Goal: Task Accomplishment & Management: Complete application form

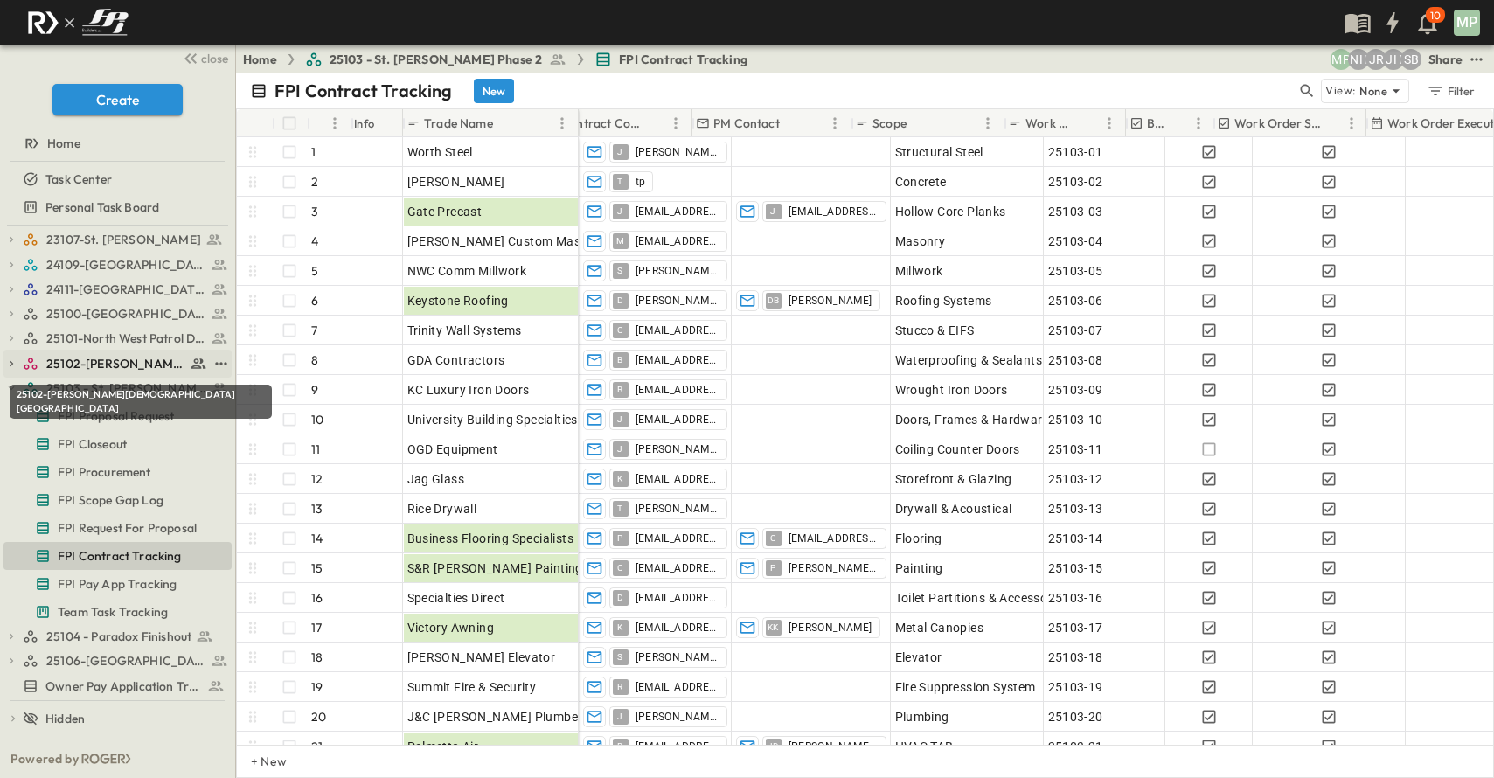
scroll to position [0, 39]
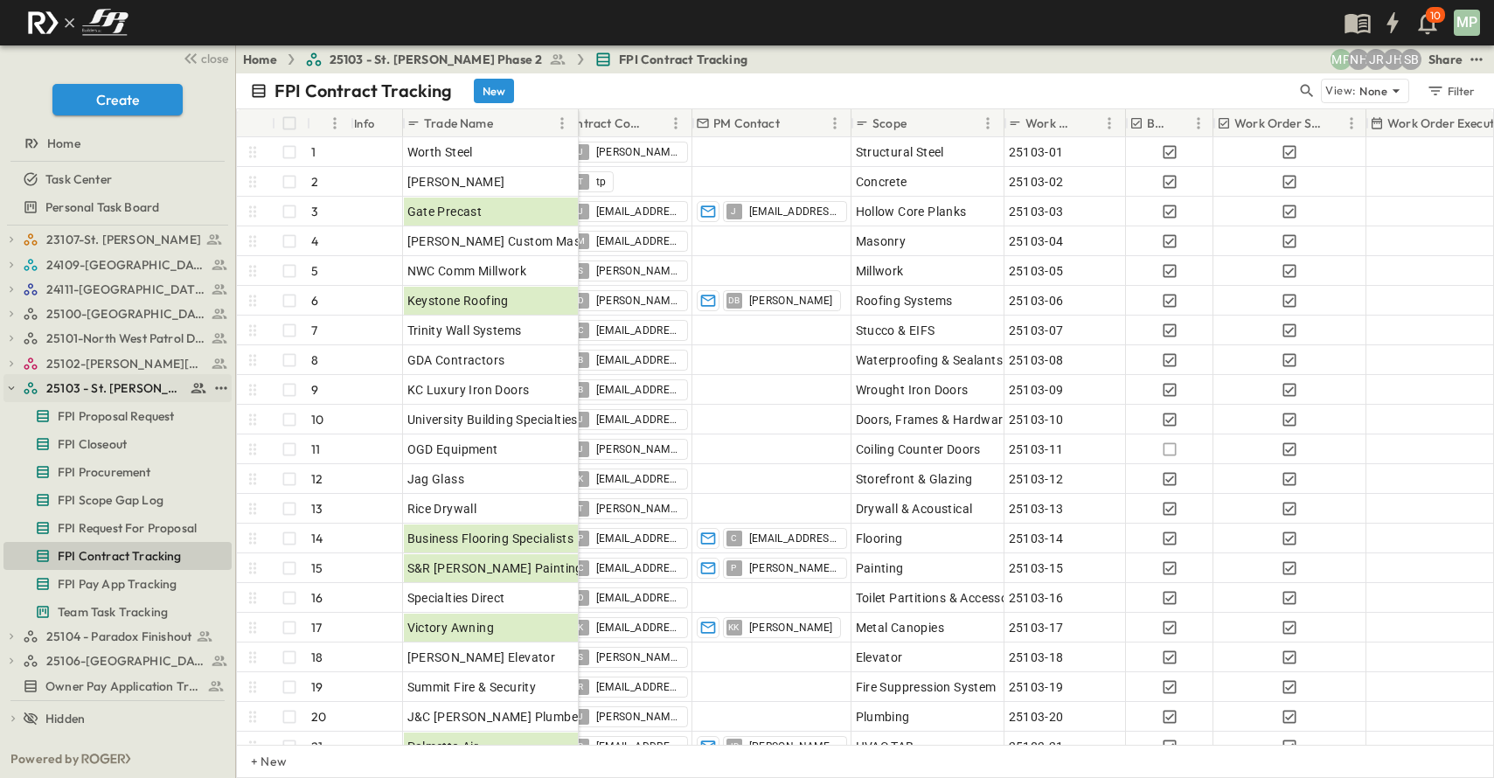
click at [14, 385] on icon "button" at bounding box center [11, 388] width 12 height 12
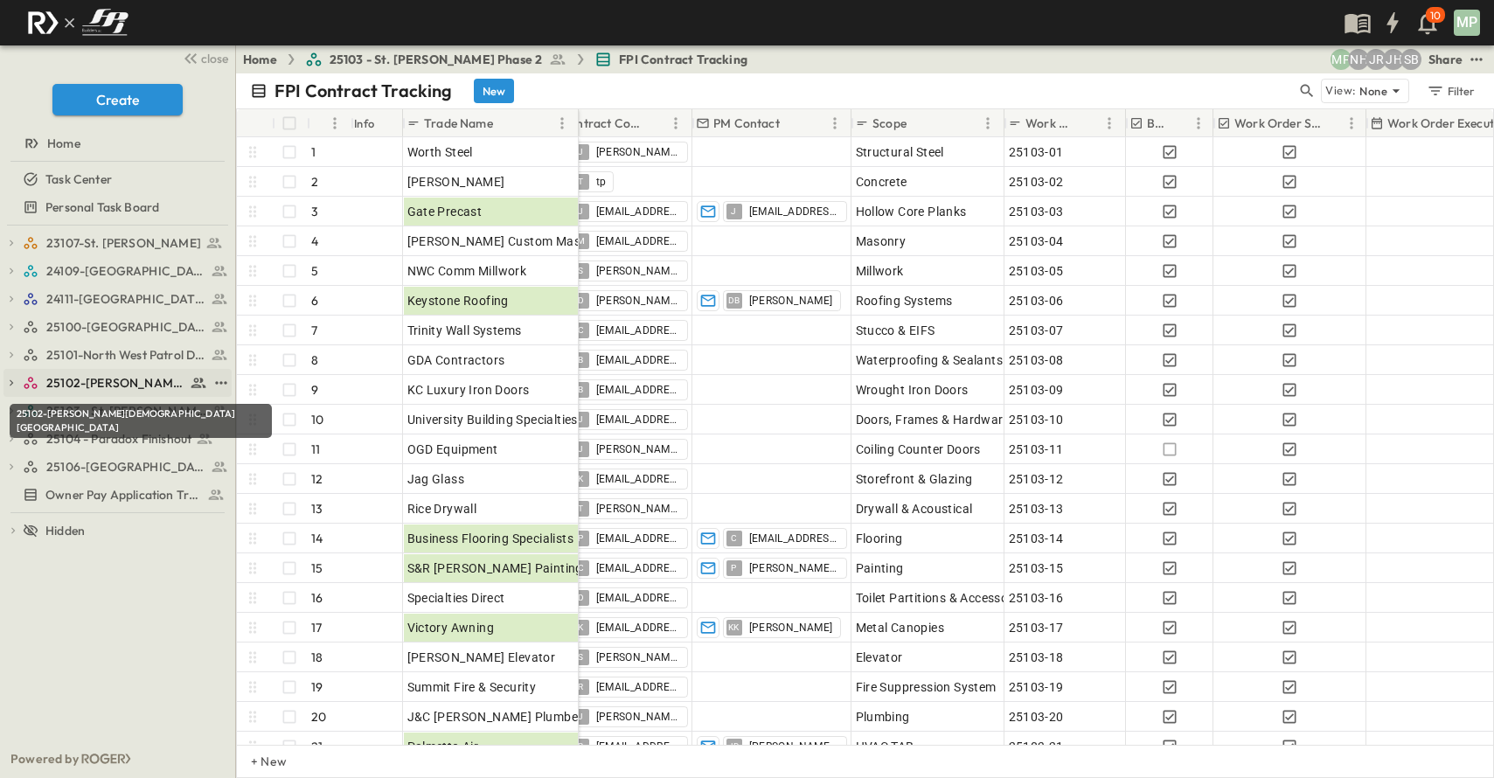
click at [68, 385] on span "25102-[PERSON_NAME][DEMOGRAPHIC_DATA][GEOGRAPHIC_DATA]" at bounding box center [115, 382] width 139 height 17
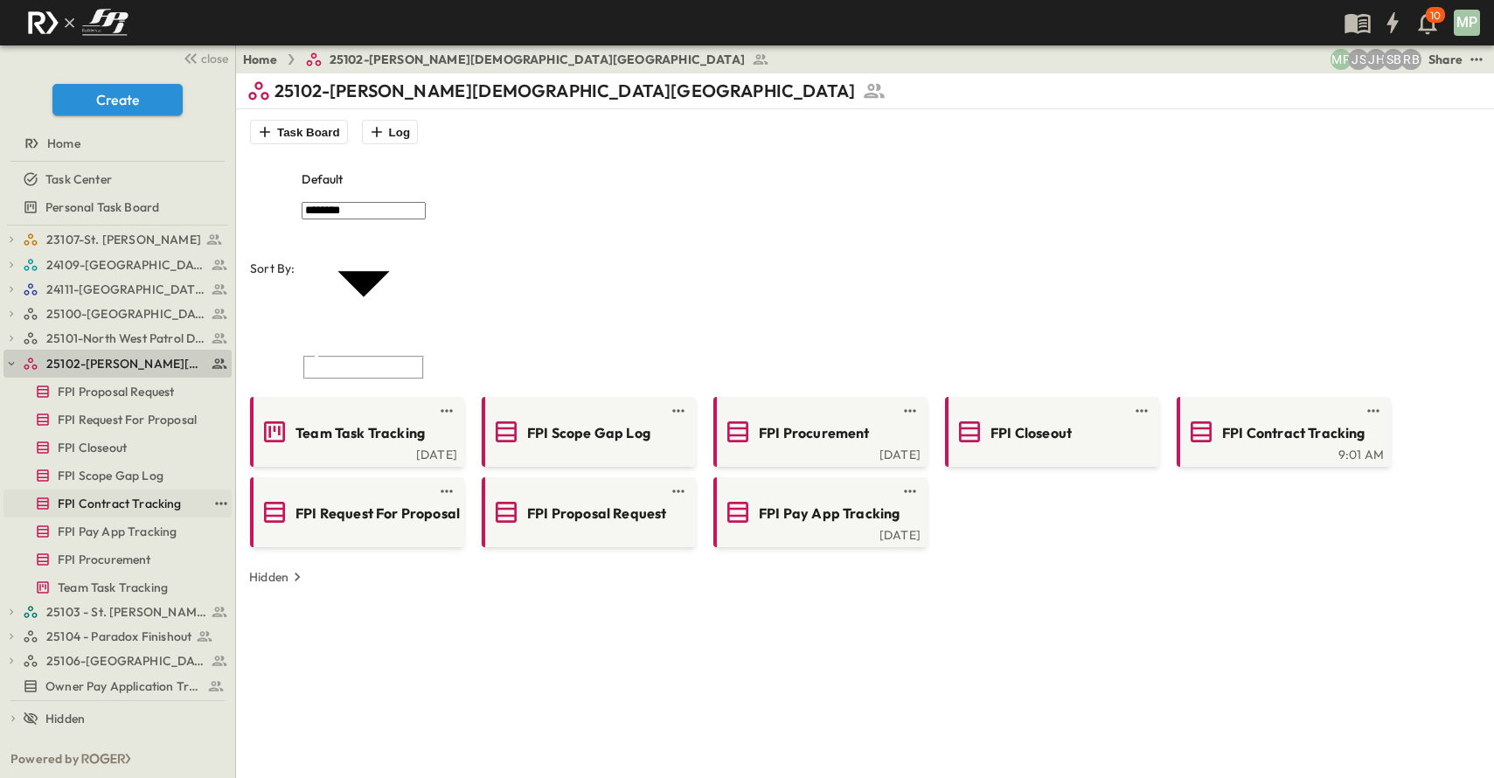
click at [118, 501] on span "FPI Contract Tracking" at bounding box center [120, 503] width 124 height 17
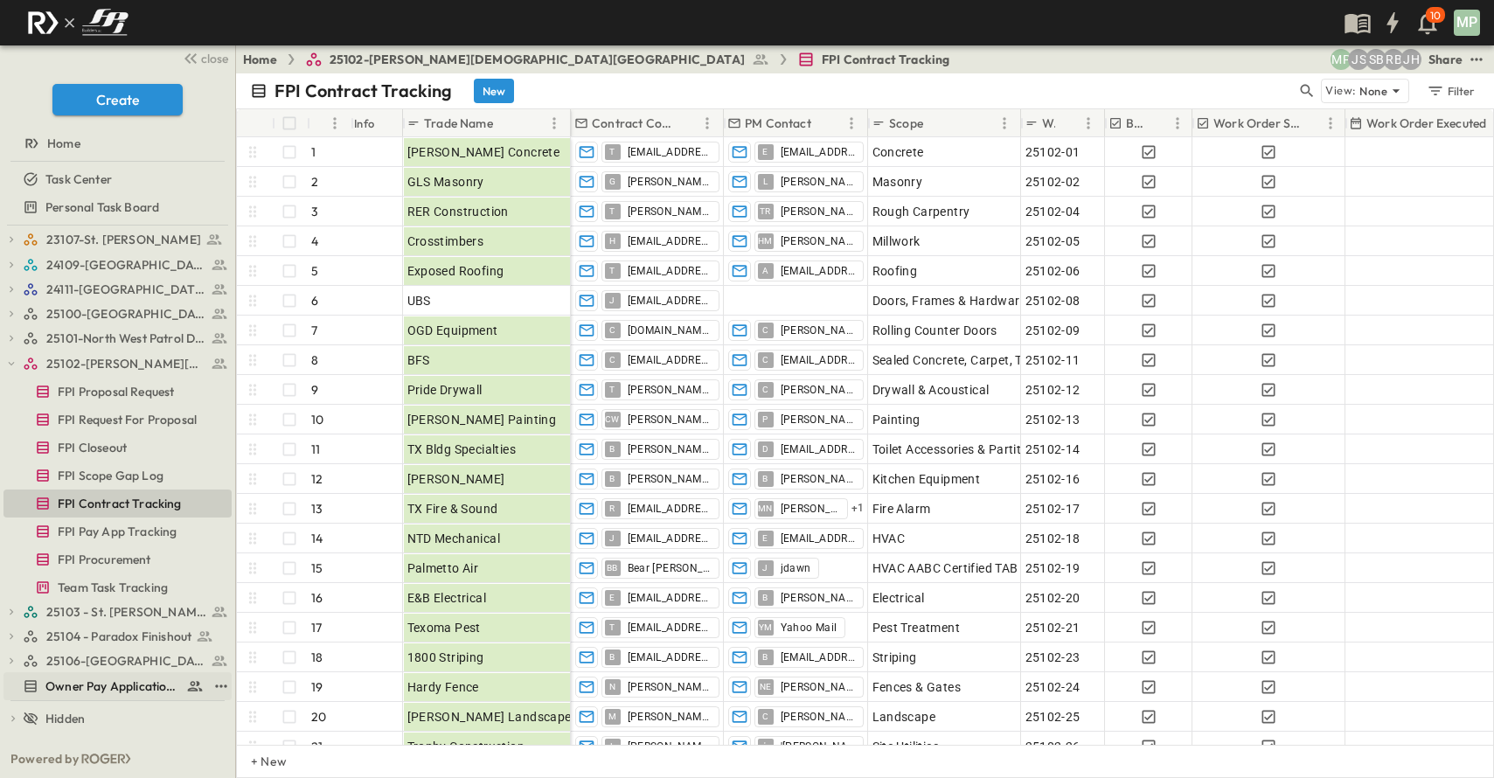
click at [73, 690] on span "Owner Pay Application Tracking" at bounding box center [112, 685] width 134 height 17
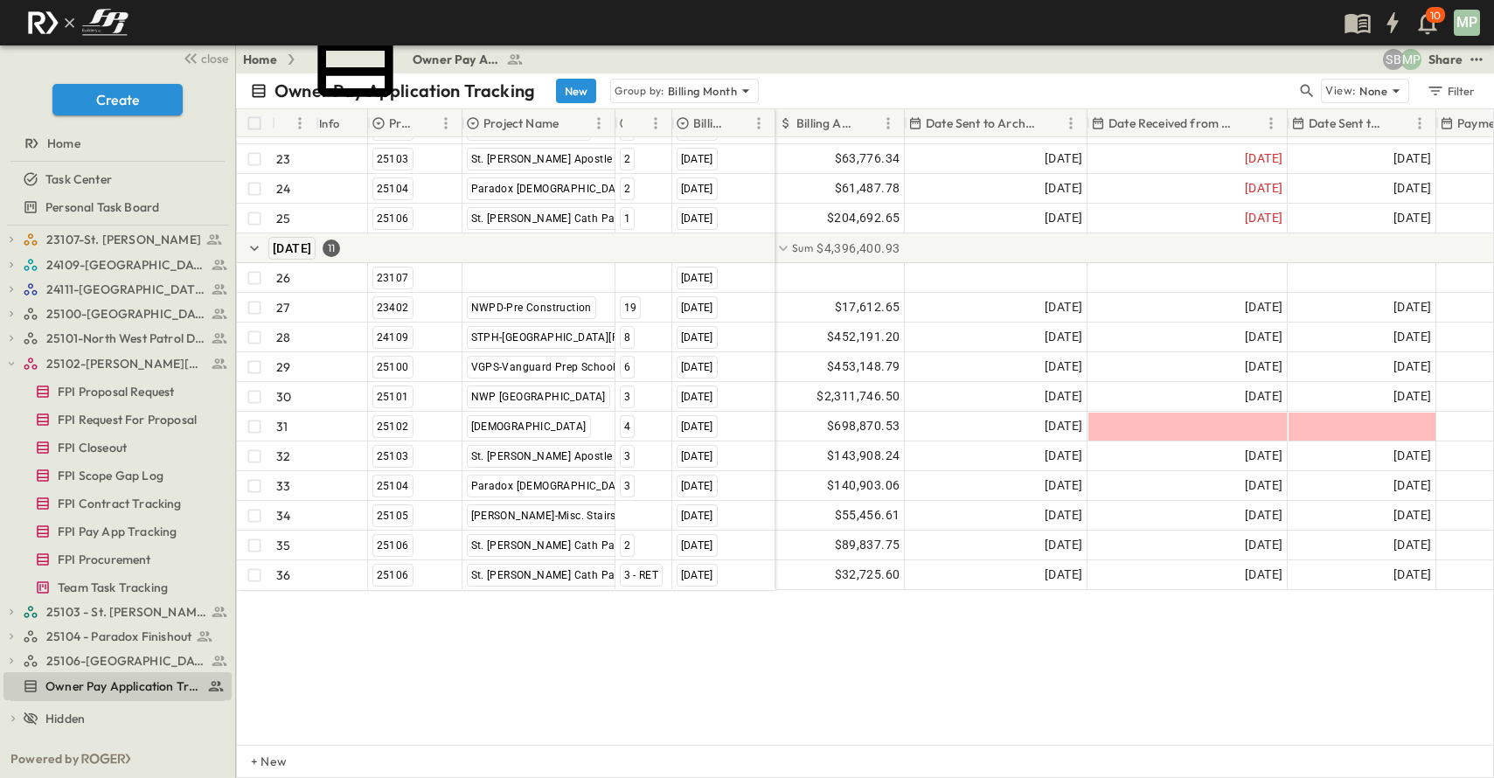
scroll to position [769, 0]
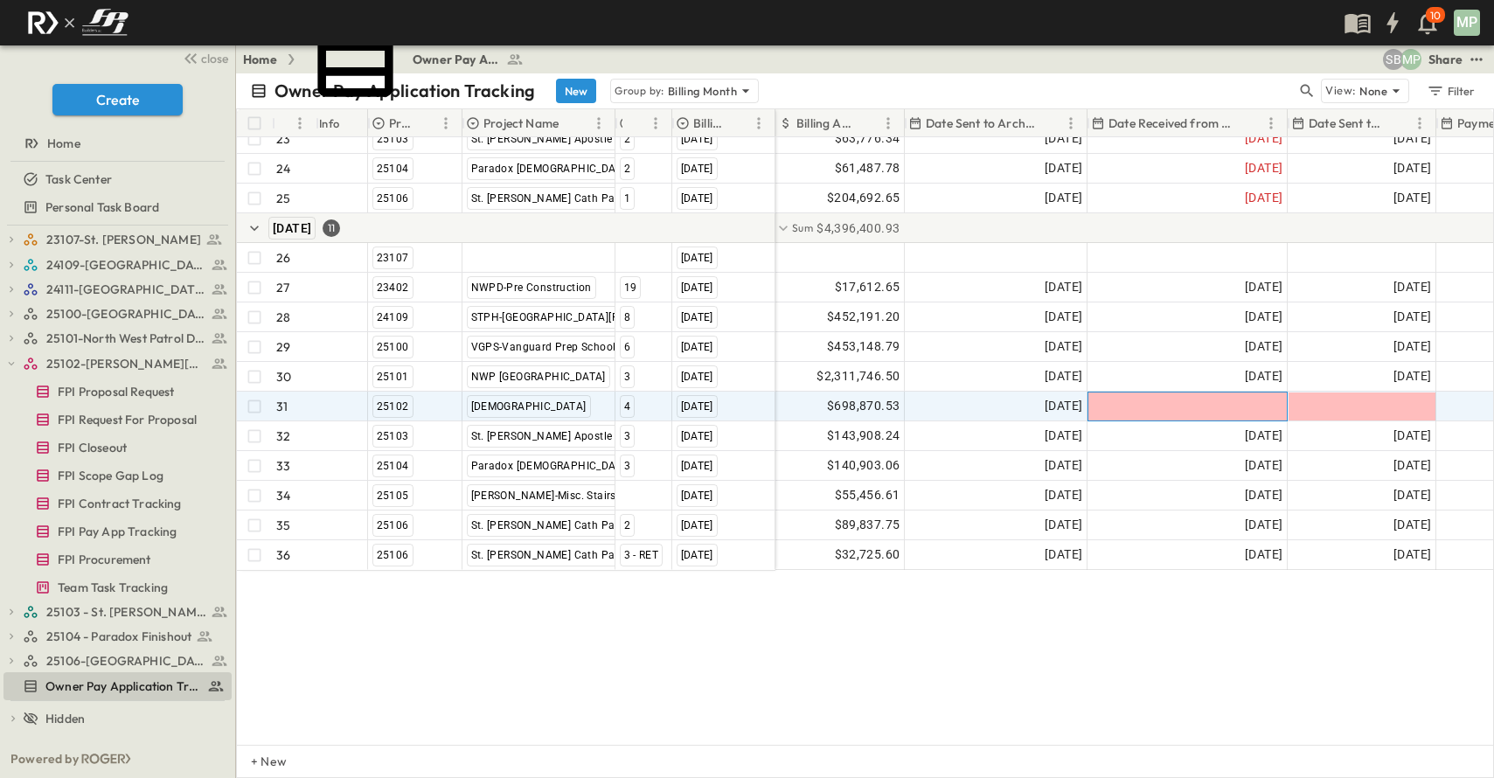
click at [1193, 393] on div at bounding box center [1187, 406] width 198 height 28
click at [1219, 396] on button "Tracking Date Menu" at bounding box center [1219, 406] width 21 height 21
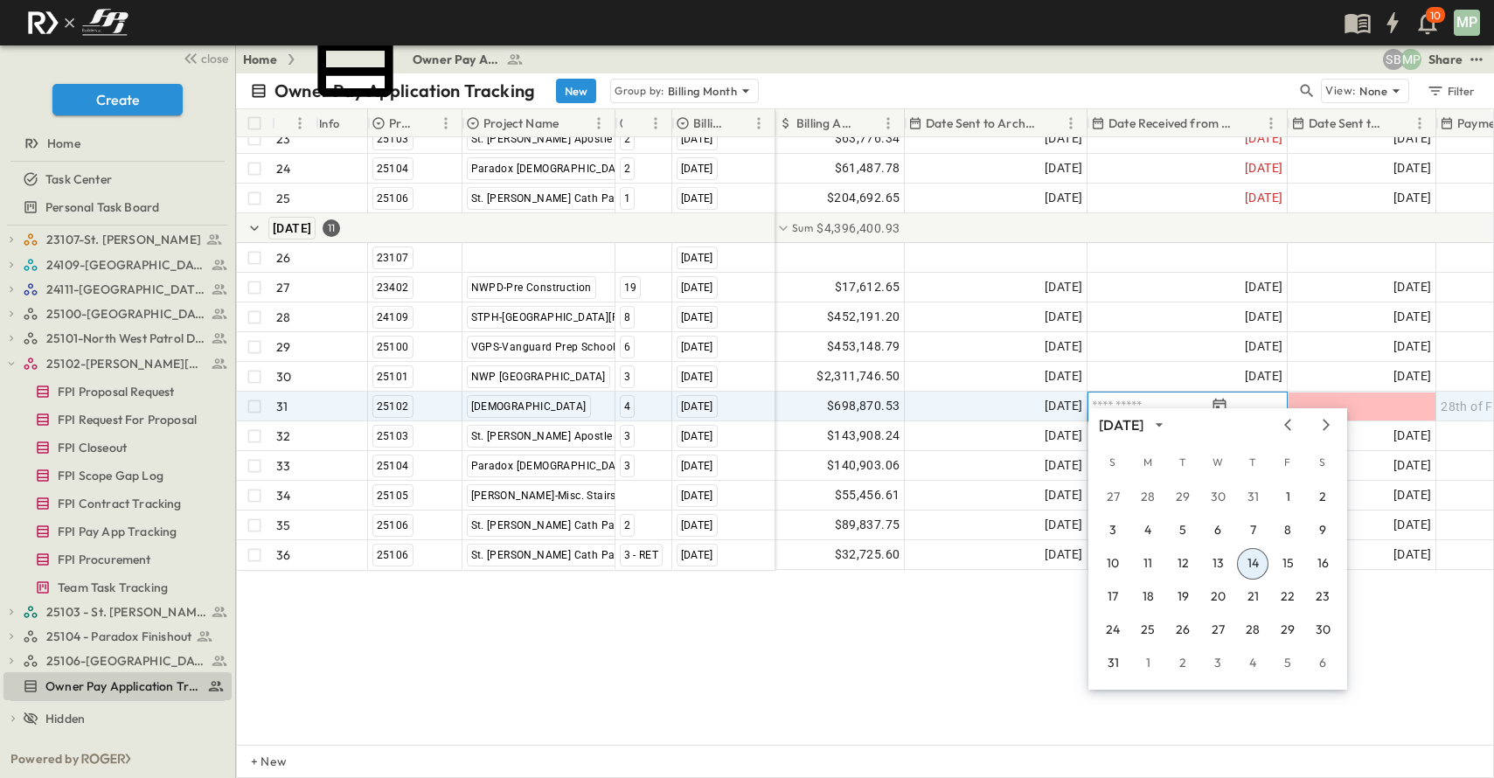
click at [1251, 560] on button "14" at bounding box center [1252, 563] width 31 height 31
click at [1251, 560] on div "[GEOGRAPHIC_DATA] [DATE] 22 [GEOGRAPHIC_DATA] [DATE] 23 25103 [GEOGRAPHIC_DATA]…" at bounding box center [865, 440] width 1256 height 607
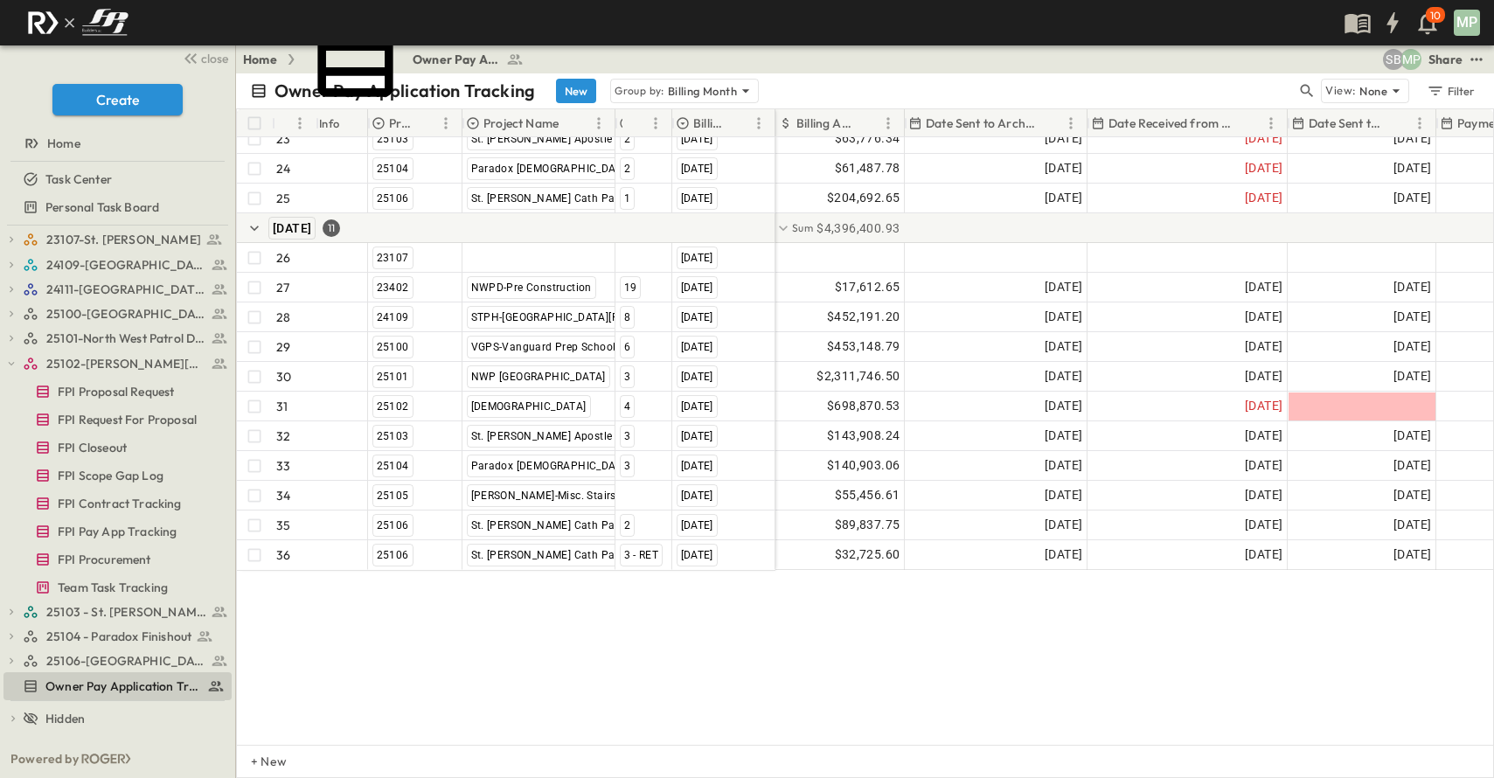
click at [1251, 560] on div "[GEOGRAPHIC_DATA] [DATE] 22 [GEOGRAPHIC_DATA] [DATE] 23 25103 [GEOGRAPHIC_DATA]…" at bounding box center [865, 440] width 1256 height 607
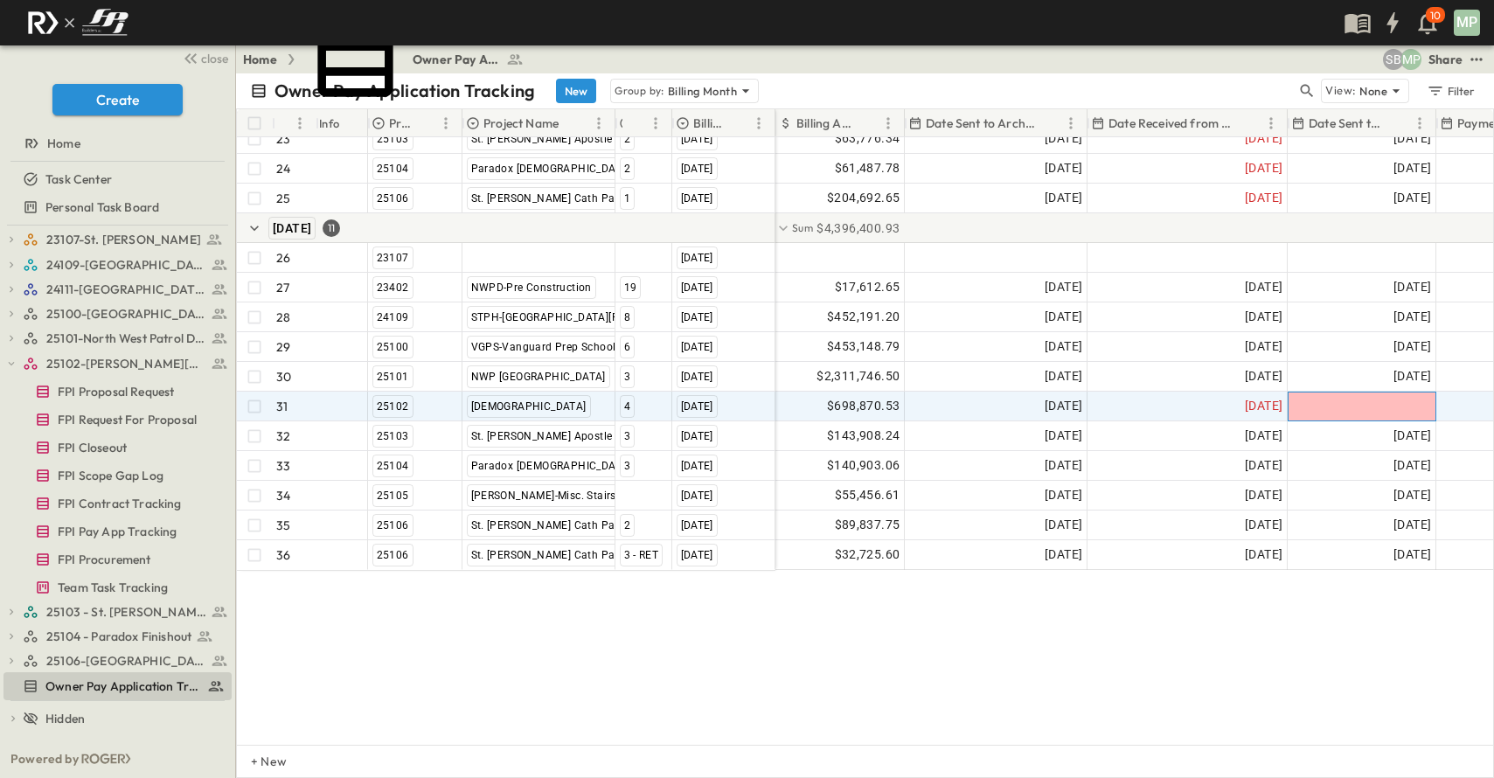
click at [1381, 392] on div at bounding box center [1361, 406] width 147 height 28
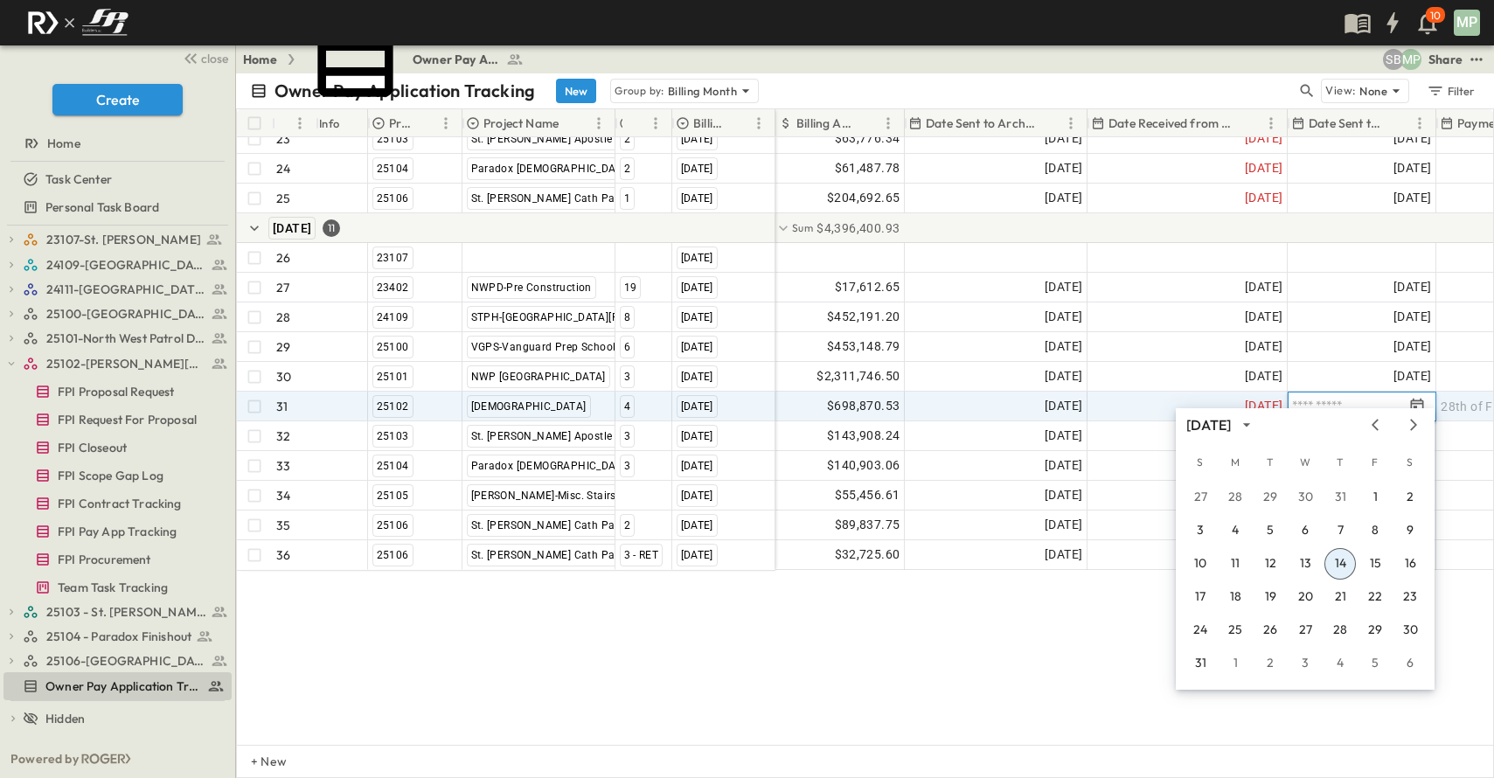
click at [1381, 398] on input "text" at bounding box center [1347, 406] width 111 height 17
type input "**********"
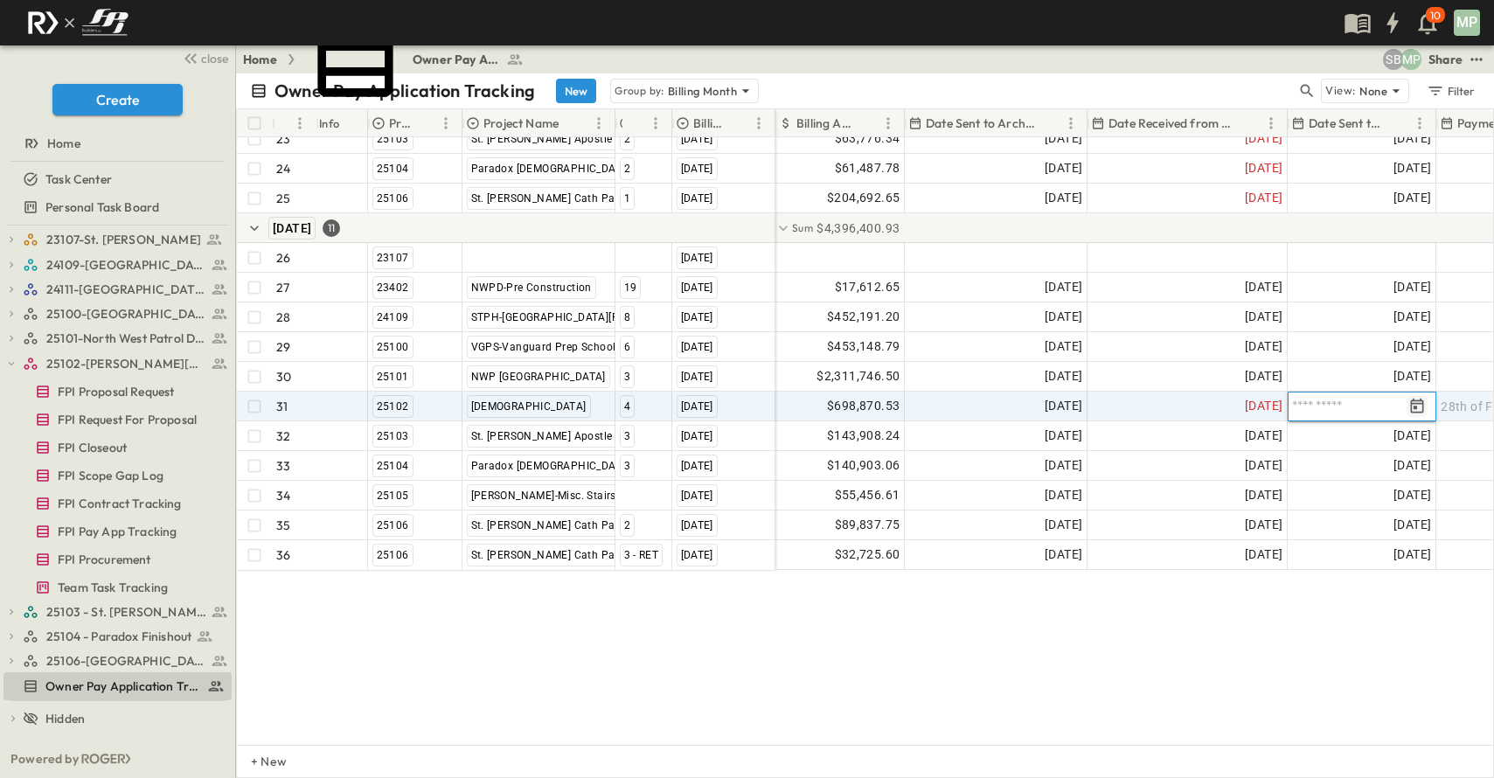
click at [1415, 398] on icon "Tracking Date Menu" at bounding box center [1417, 405] width 13 height 15
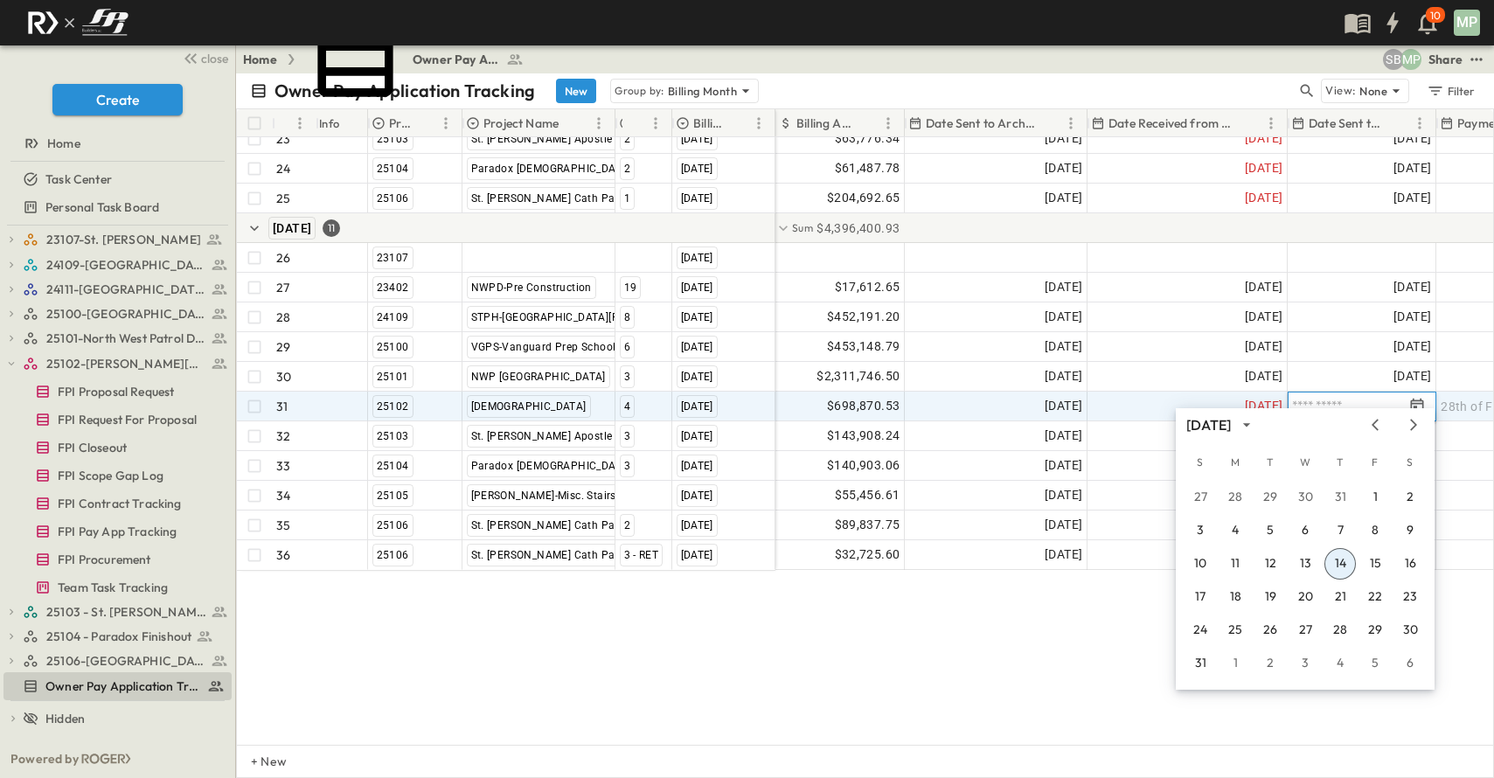
click at [1338, 565] on button "14" at bounding box center [1339, 563] width 31 height 31
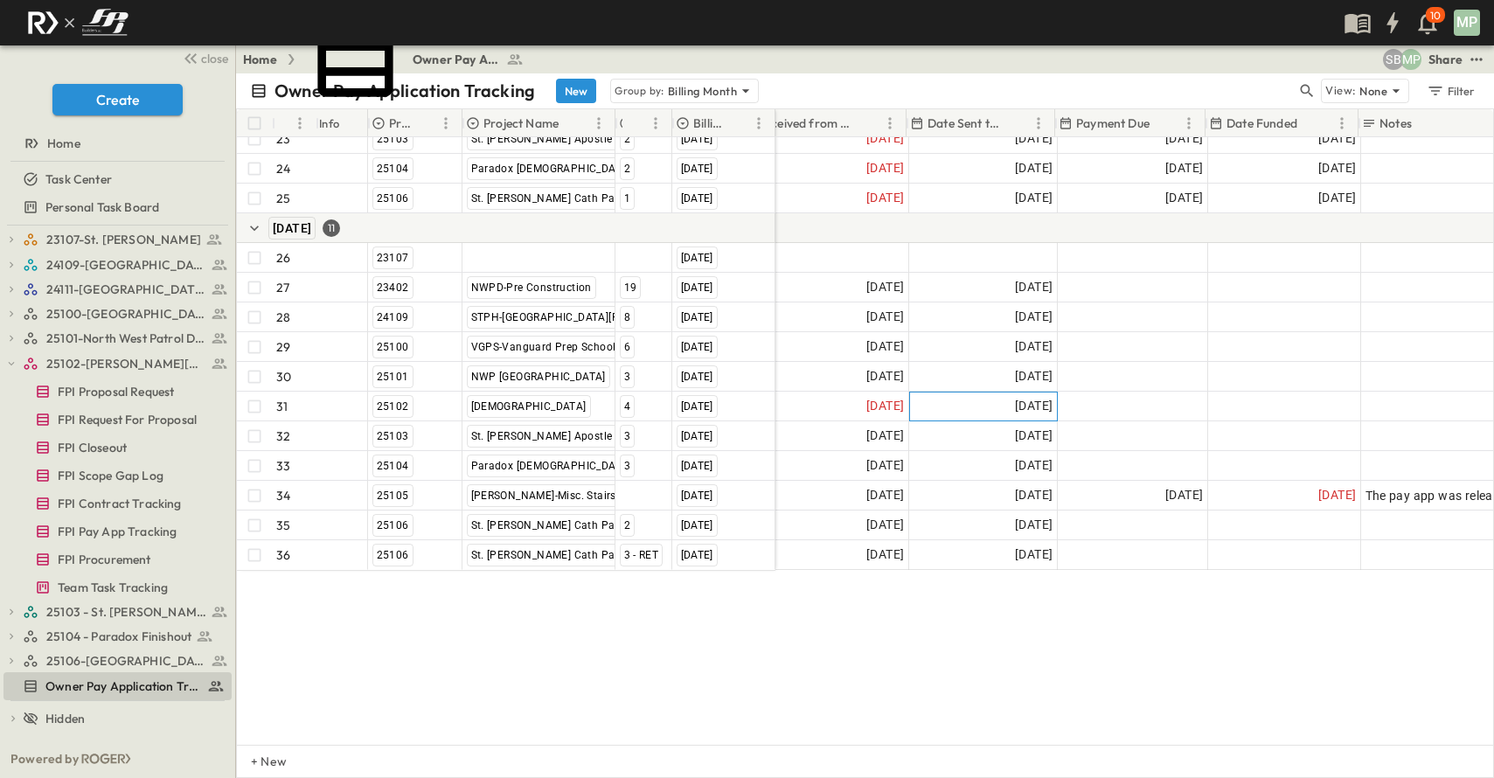
scroll to position [769, 381]
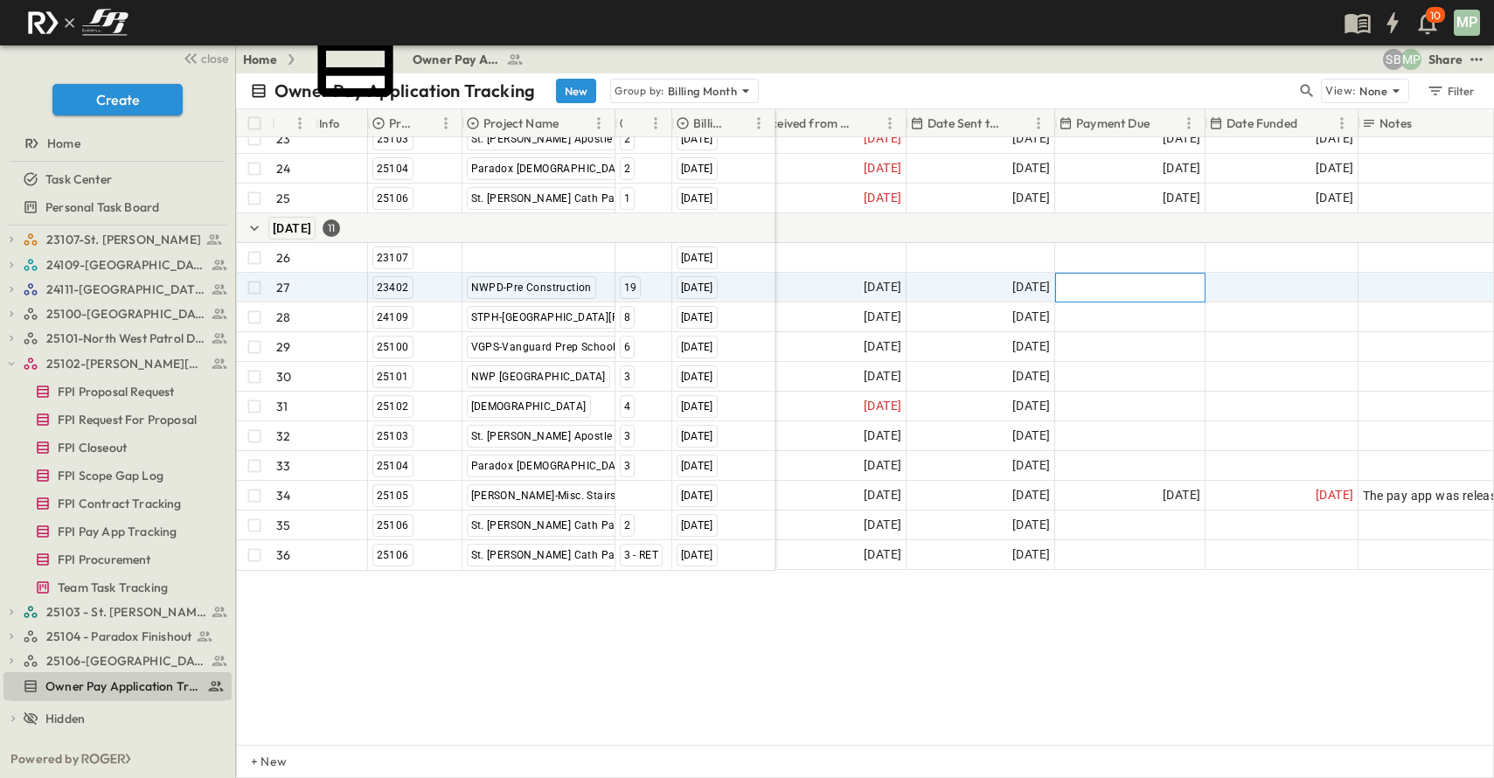
click at [1151, 279] on span "28th of Following Month" at bounding box center [1129, 287] width 141 height 17
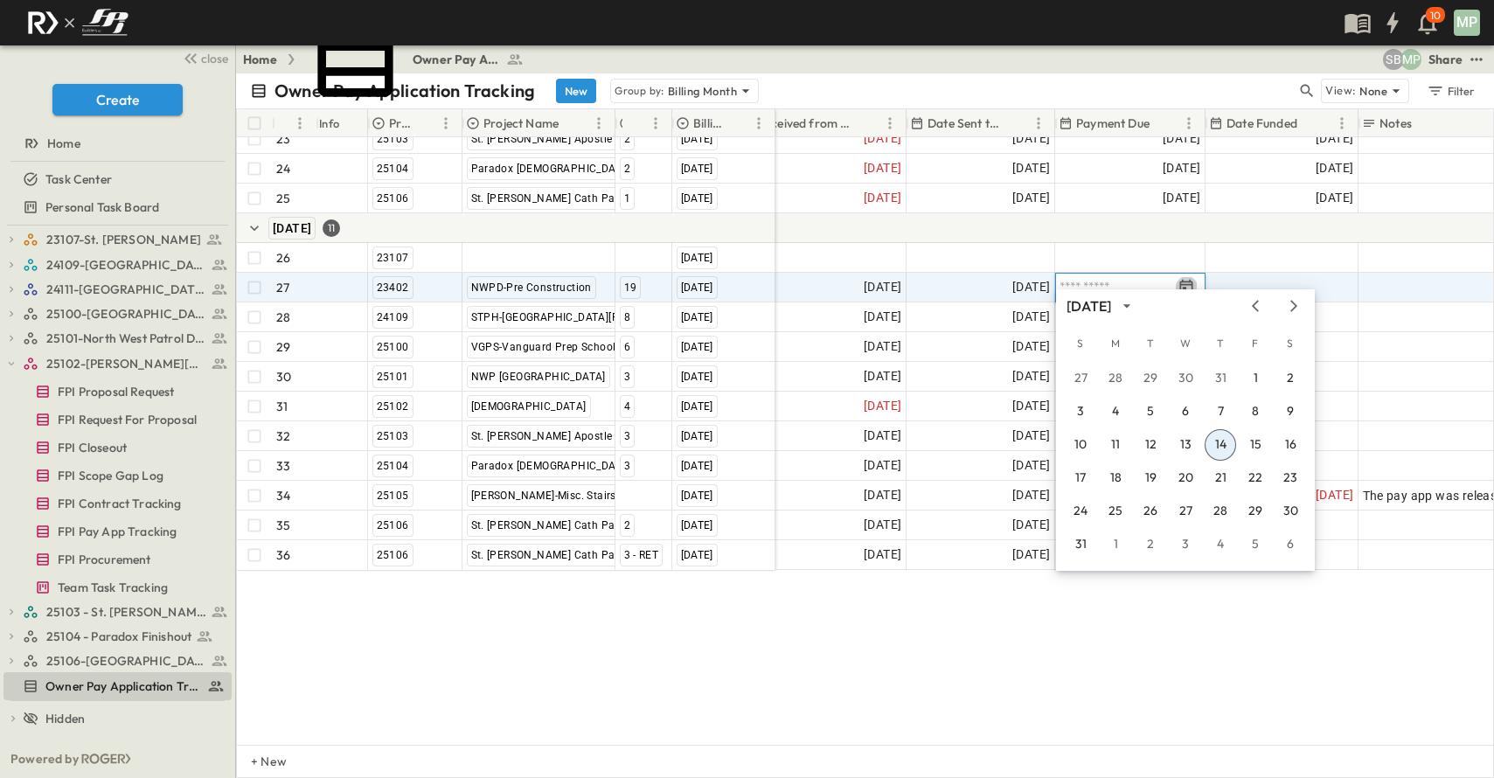
click at [1182, 279] on icon "Tracking Date Menu" at bounding box center [1185, 287] width 17 height 17
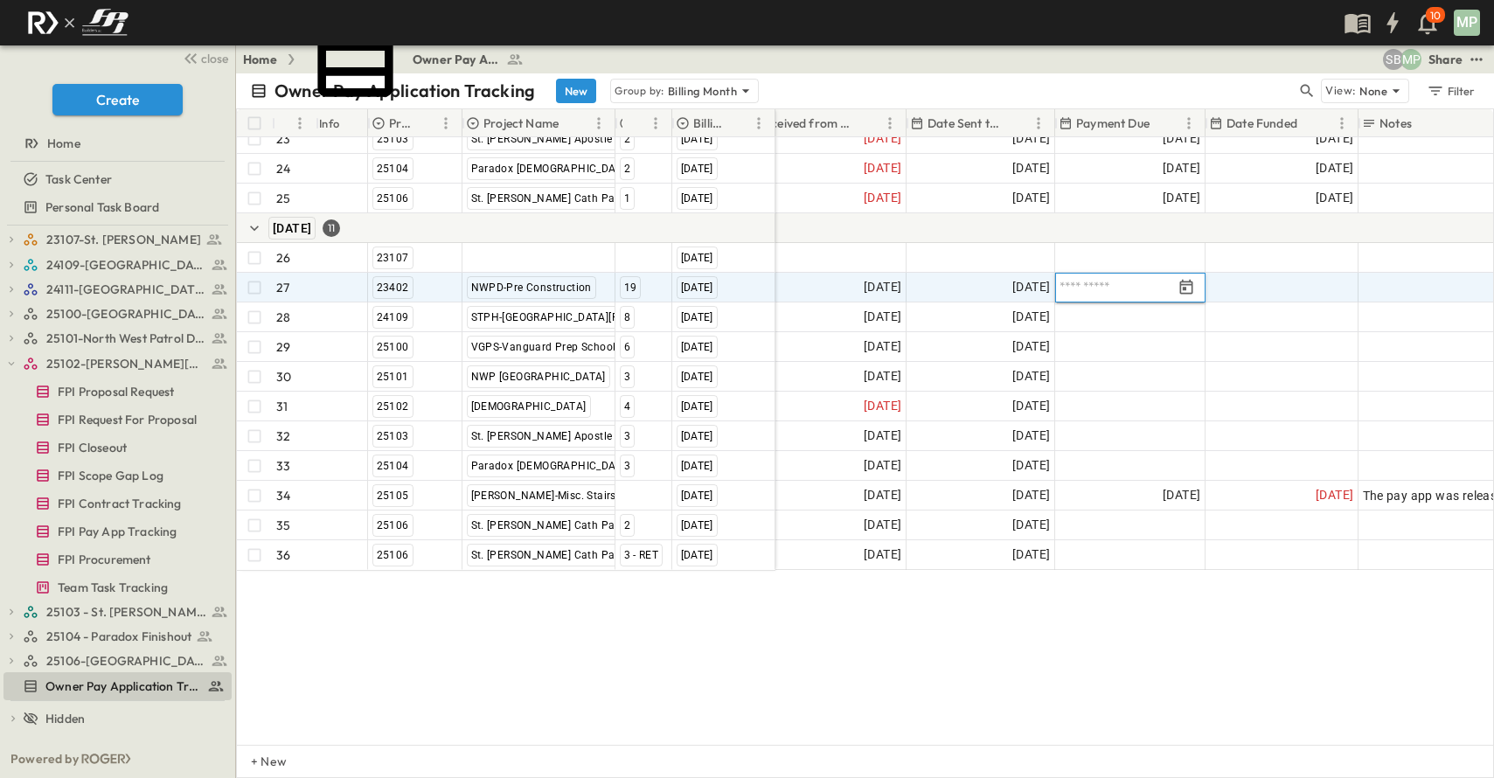
click at [1182, 279] on icon "Tracking Date Menu" at bounding box center [1185, 287] width 17 height 17
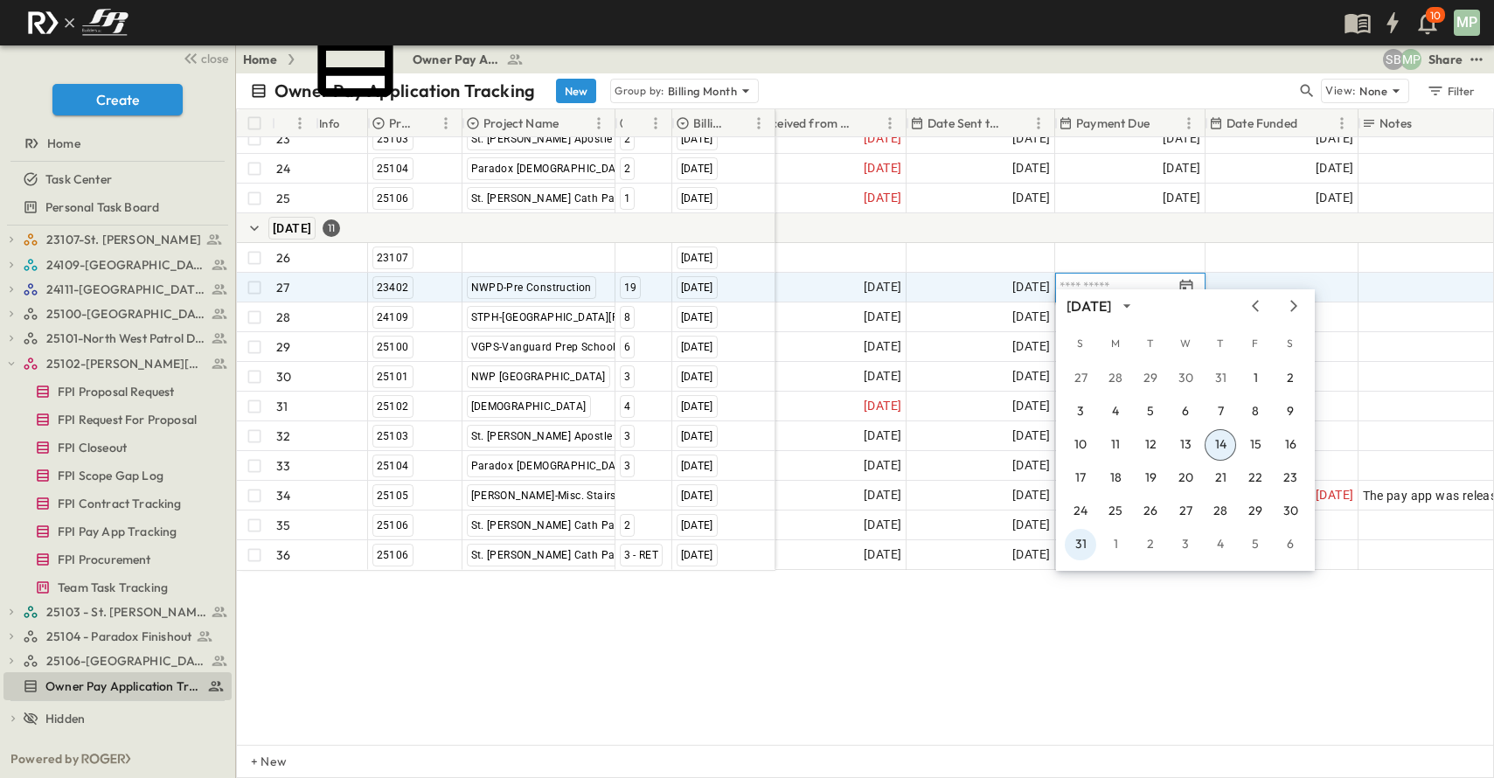
click at [1074, 541] on button "31" at bounding box center [1080, 544] width 31 height 31
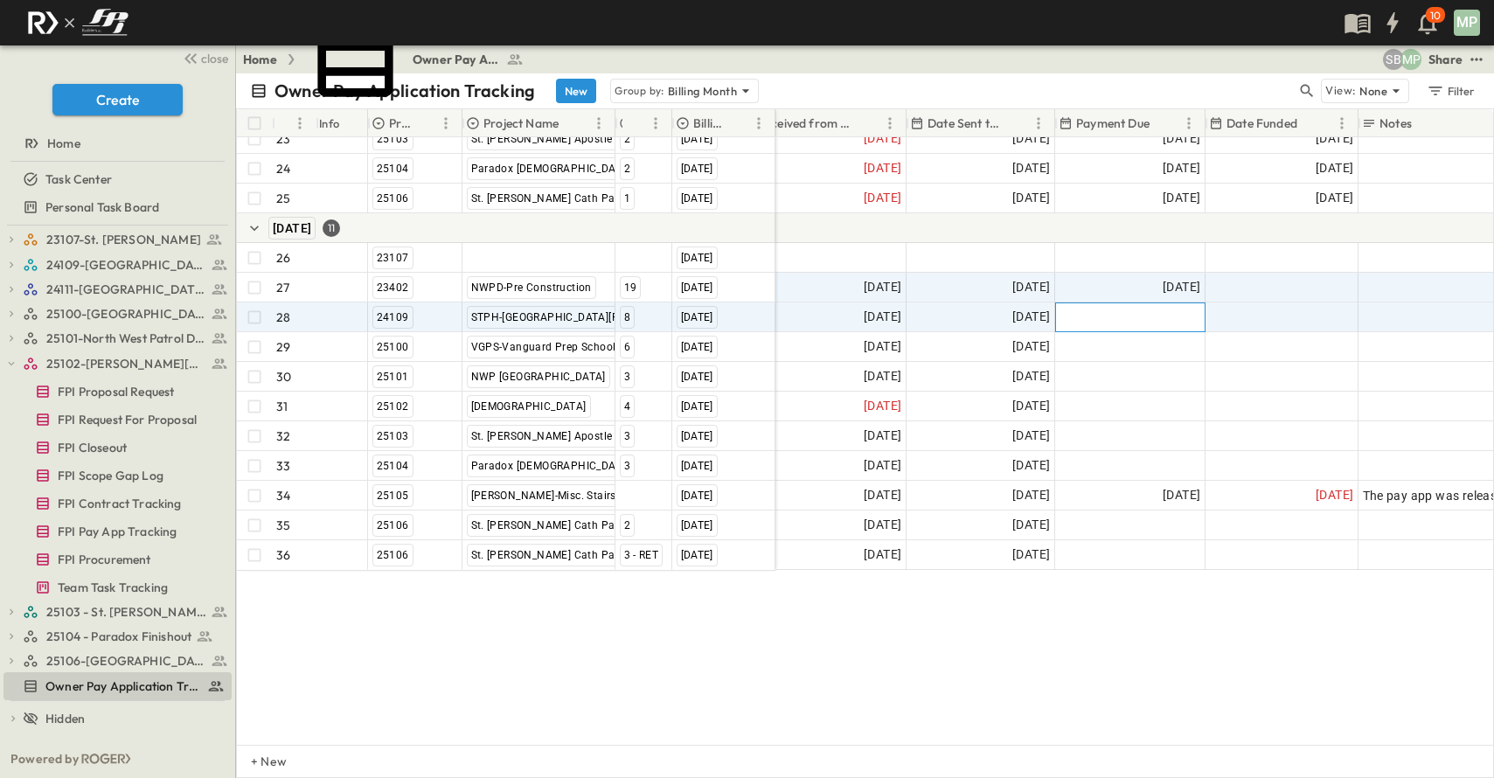
click at [1180, 309] on span "28th of Following Month" at bounding box center [1129, 317] width 141 height 17
click at [1184, 309] on icon "Tracking Date Menu" at bounding box center [1185, 317] width 17 height 17
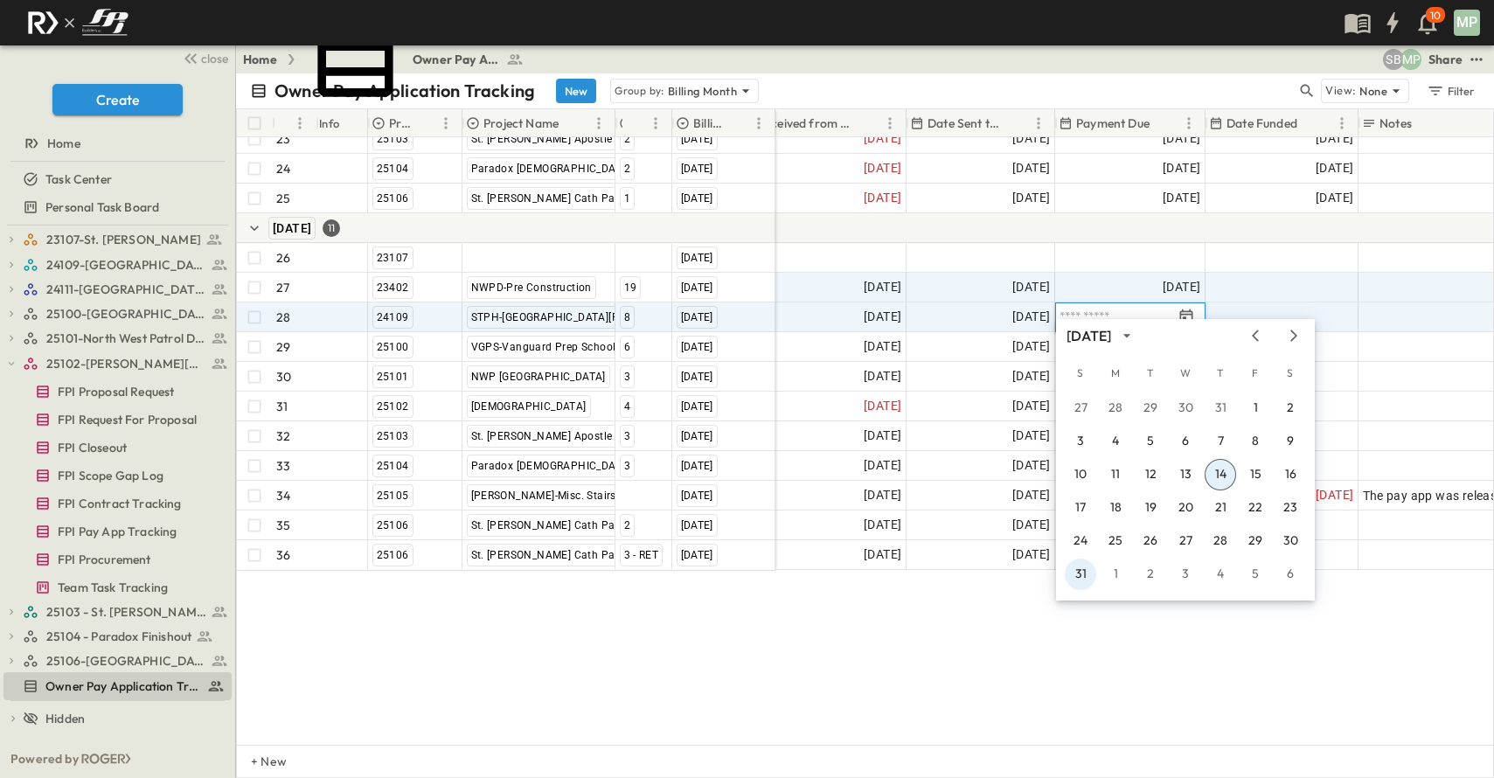
click at [1081, 576] on button "31" at bounding box center [1080, 573] width 31 height 31
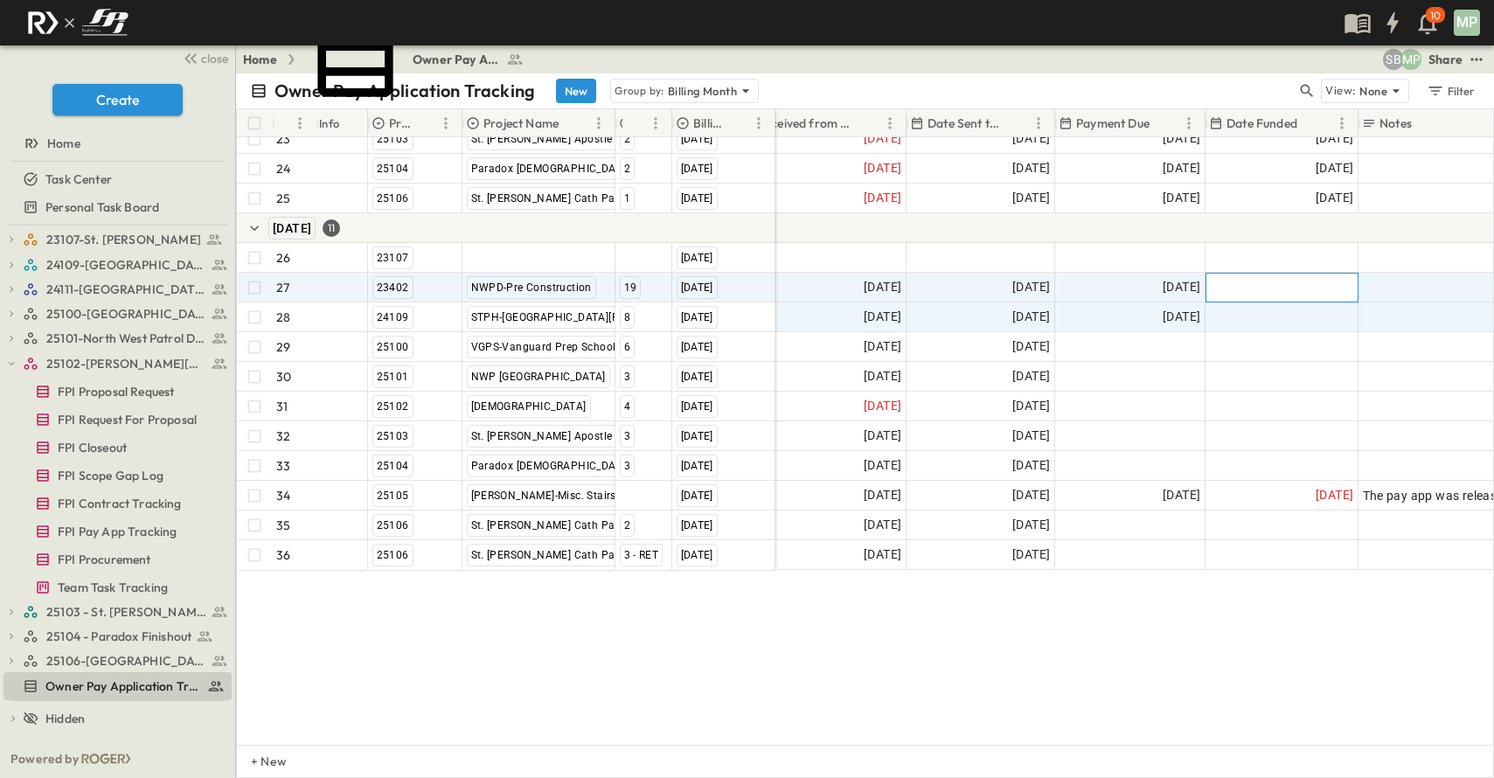
click at [1303, 279] on div at bounding box center [1281, 288] width 151 height 28
click at [1335, 279] on icon "Tracking Date Menu" at bounding box center [1337, 286] width 13 height 15
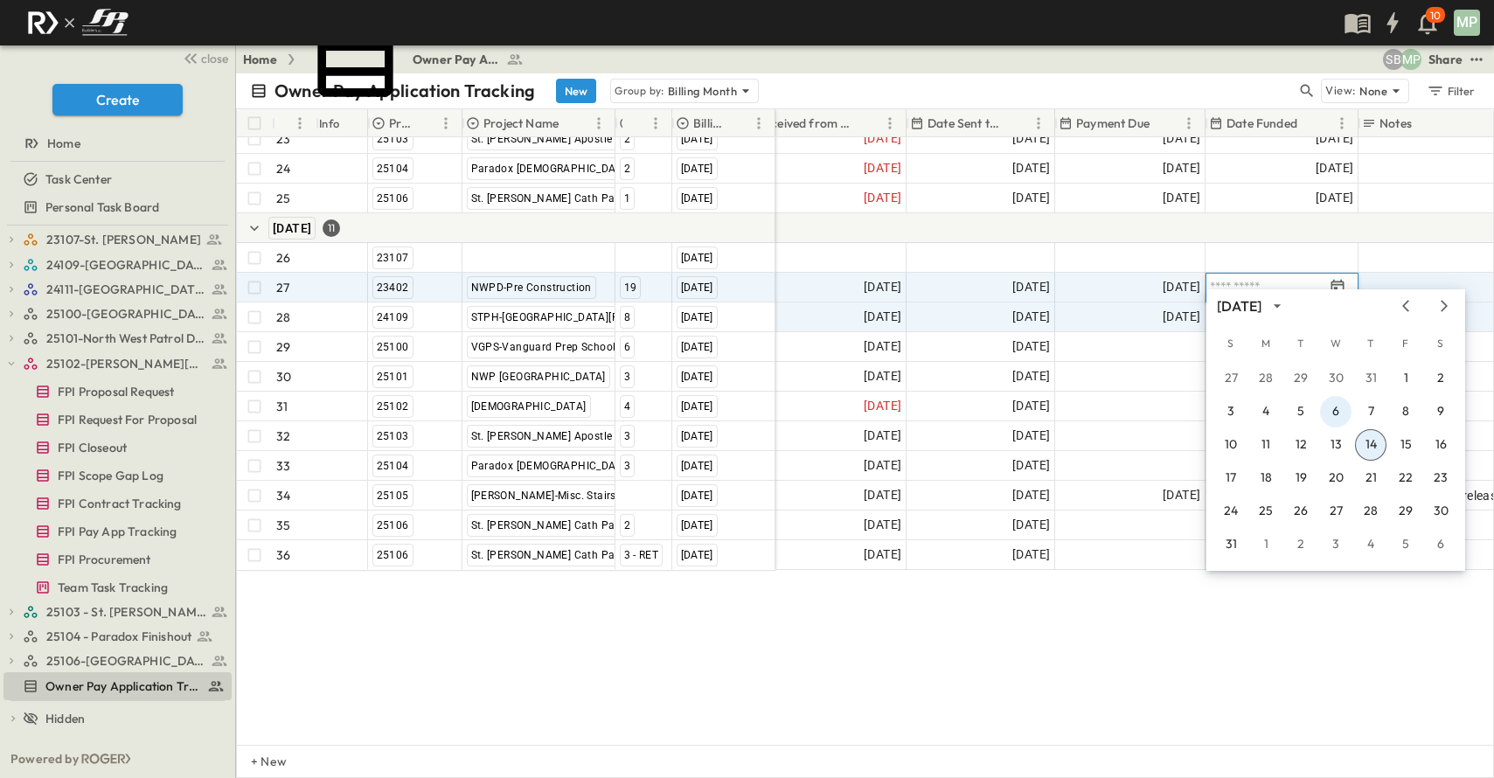
click at [1335, 402] on button "6" at bounding box center [1335, 411] width 31 height 31
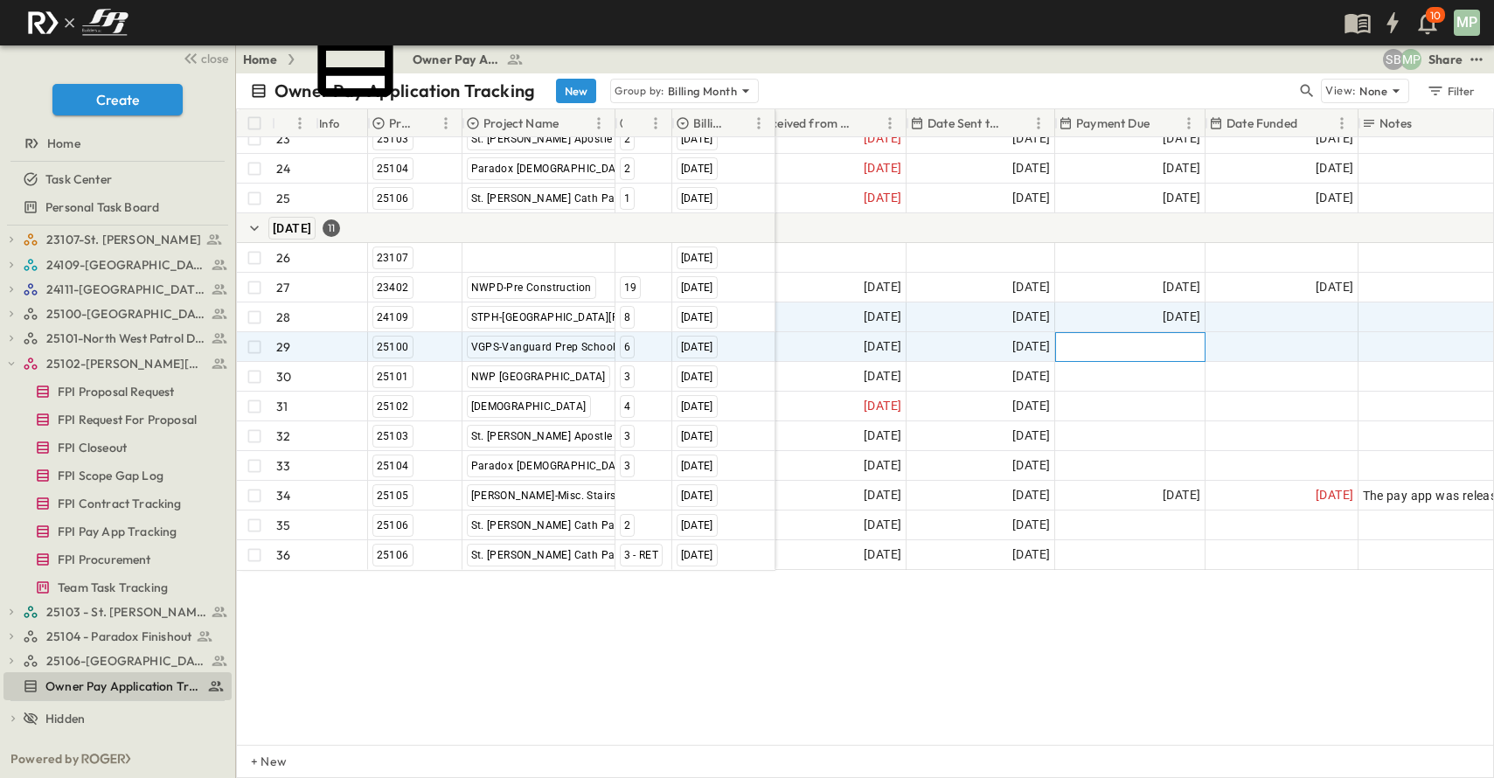
click at [1165, 338] on span "28th of Following Month" at bounding box center [1129, 346] width 141 height 17
click at [1183, 338] on icon "Tracking Date Menu" at bounding box center [1186, 345] width 13 height 15
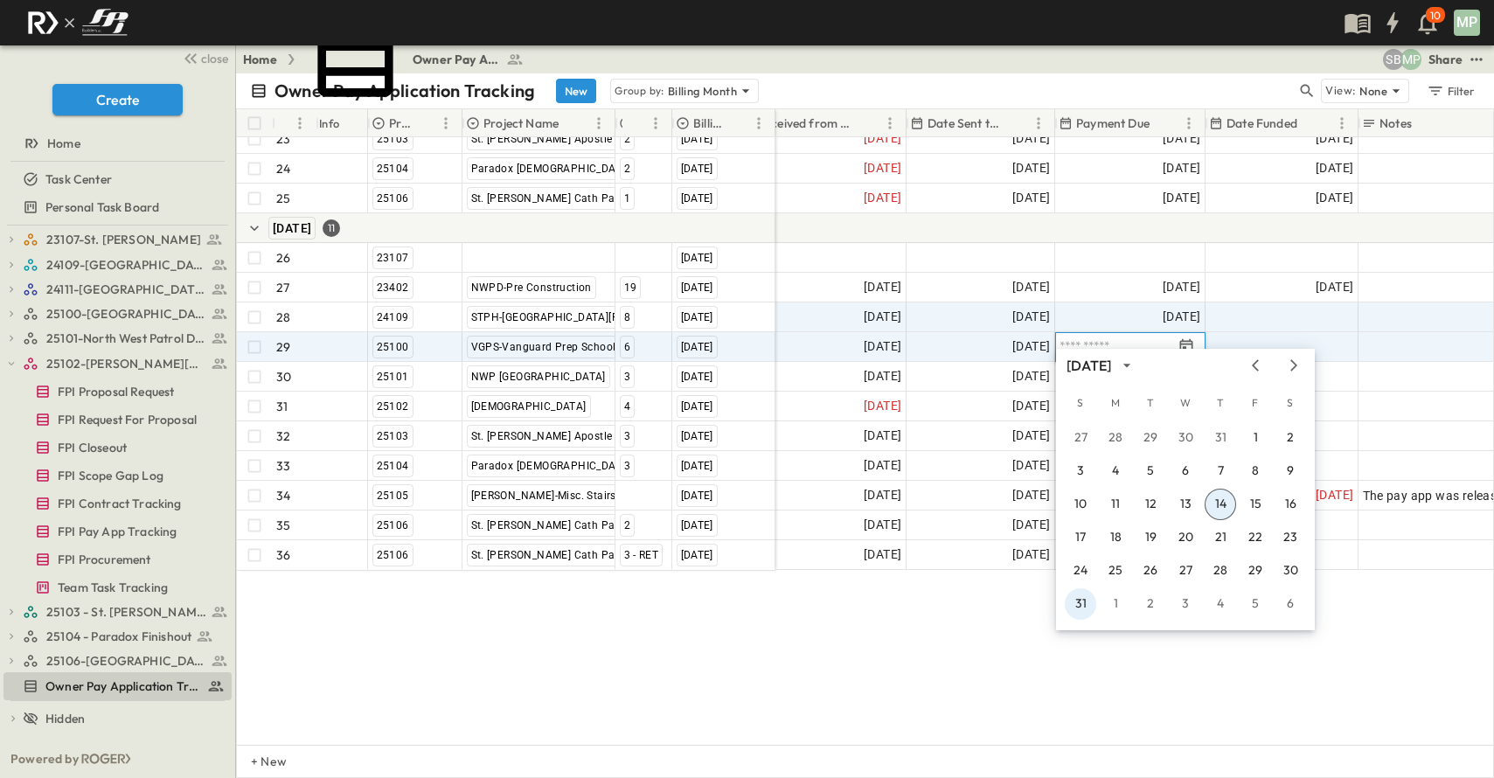
click at [1079, 601] on button "31" at bounding box center [1080, 603] width 31 height 31
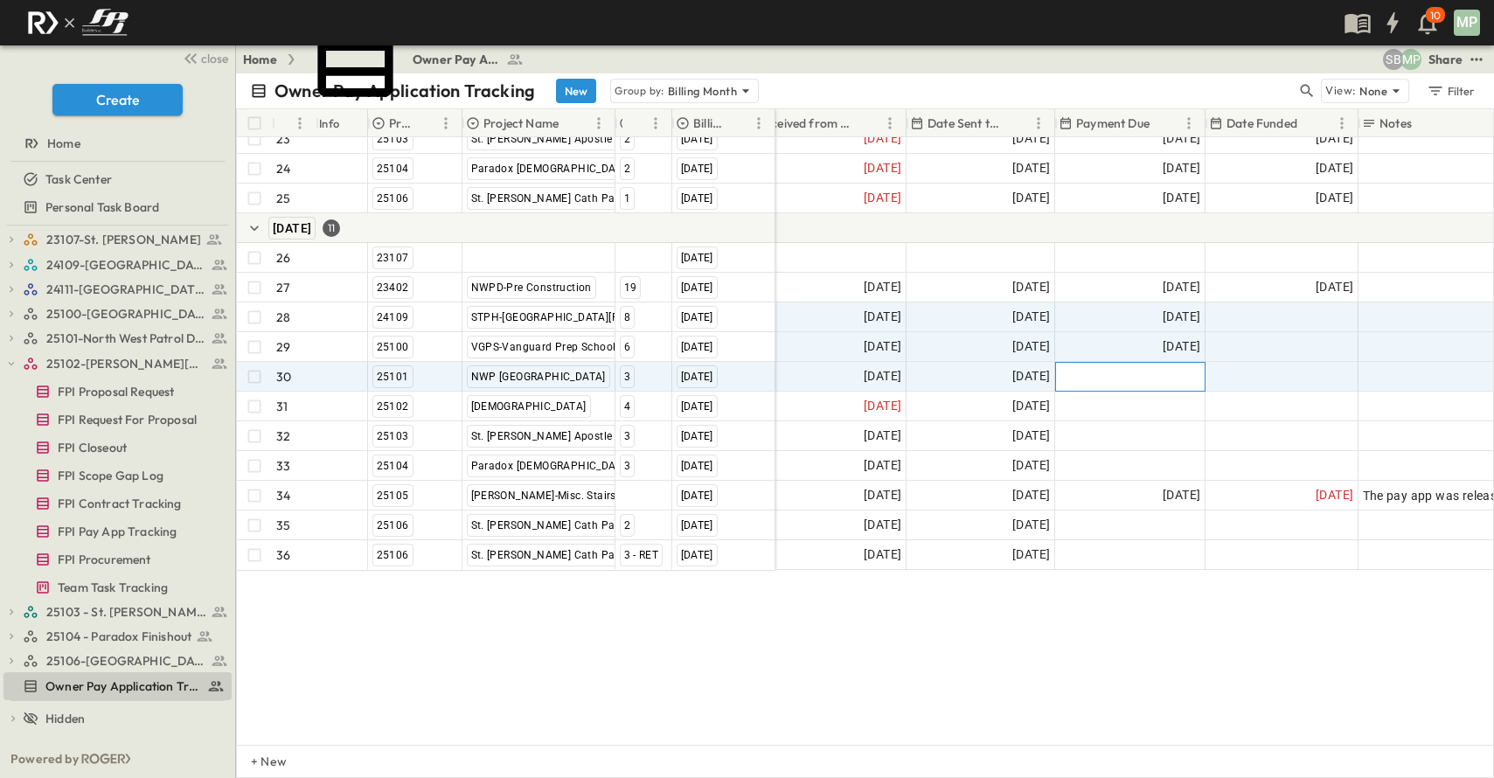
click at [1159, 368] on span "28th of Following Month" at bounding box center [1129, 376] width 141 height 17
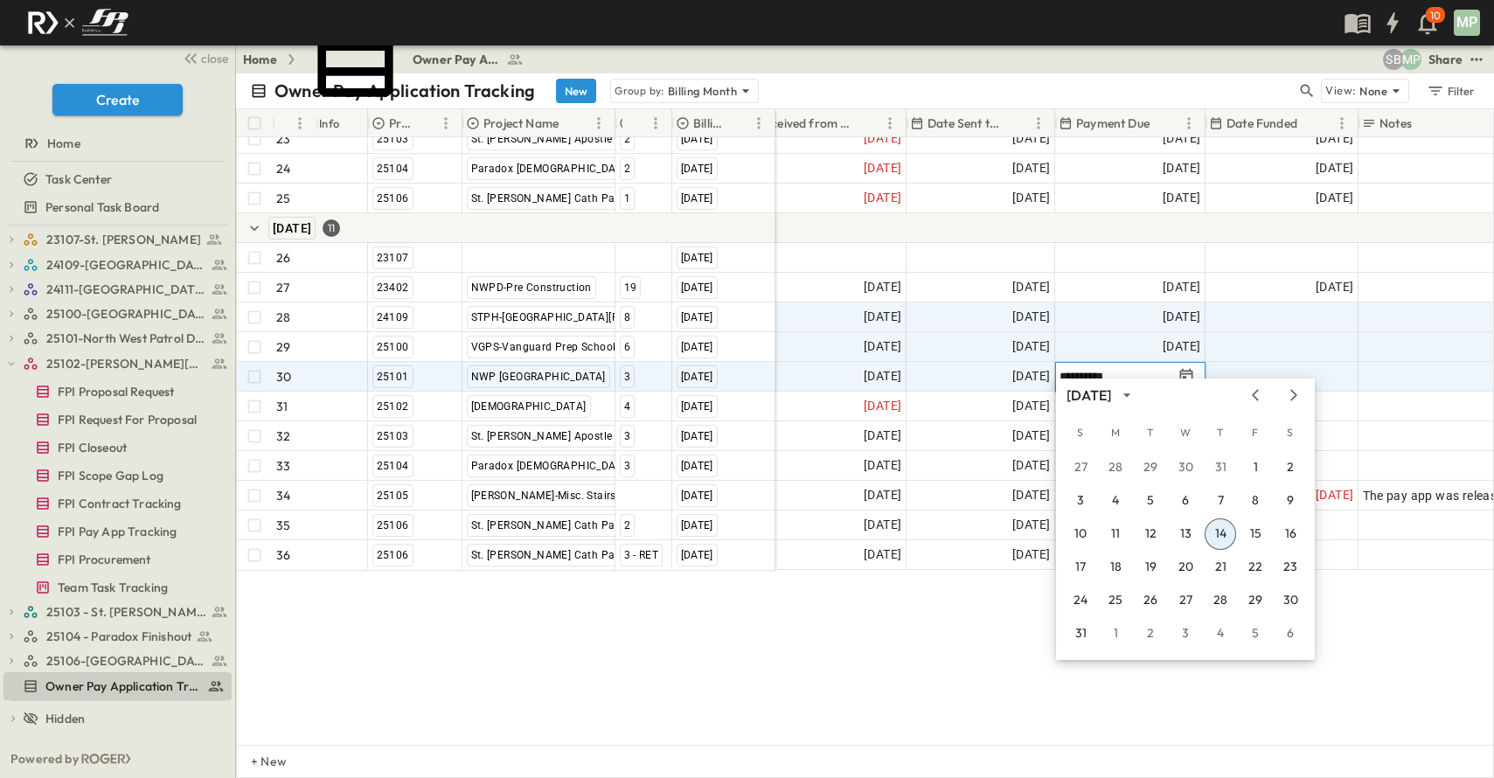
type input "**********"
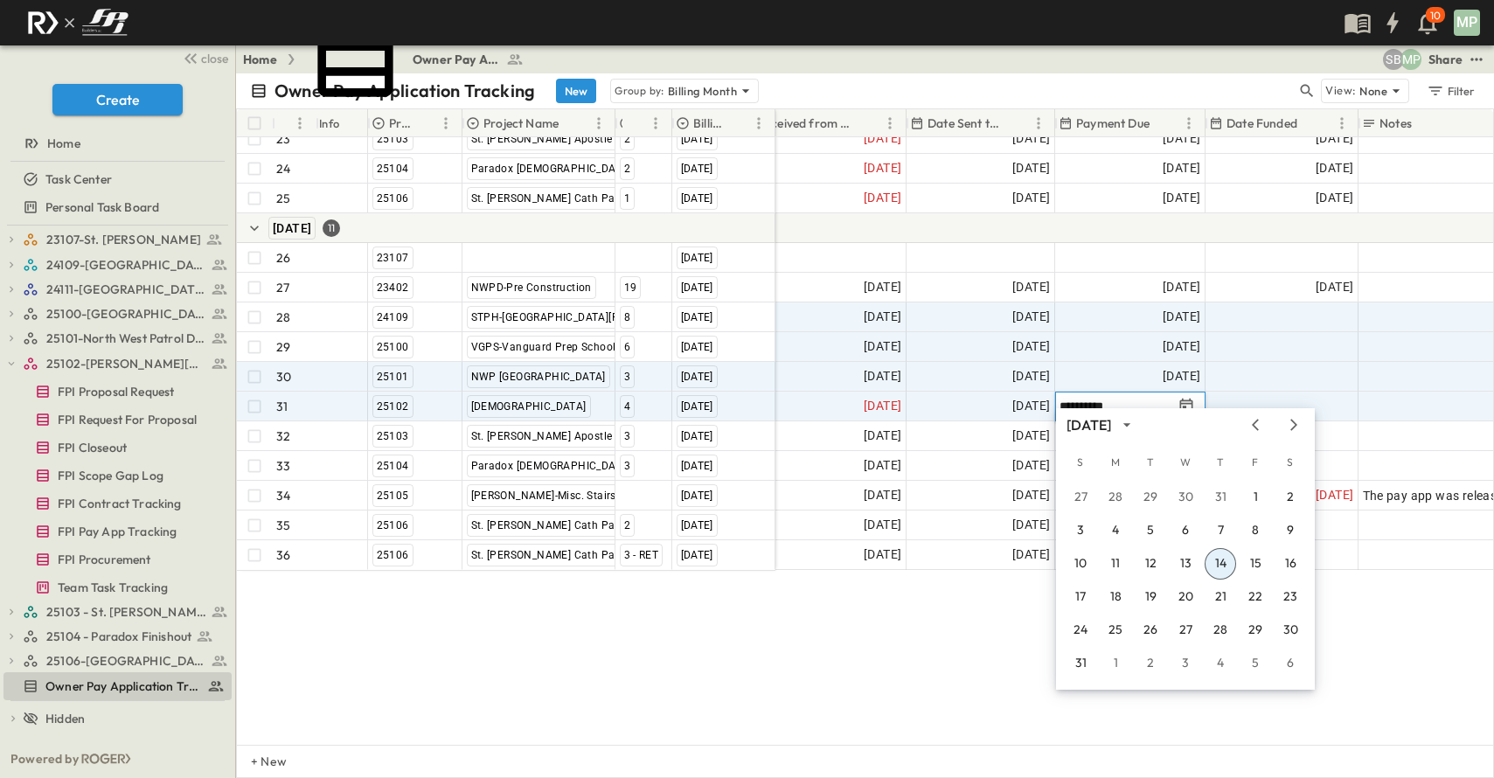
type input "**********"
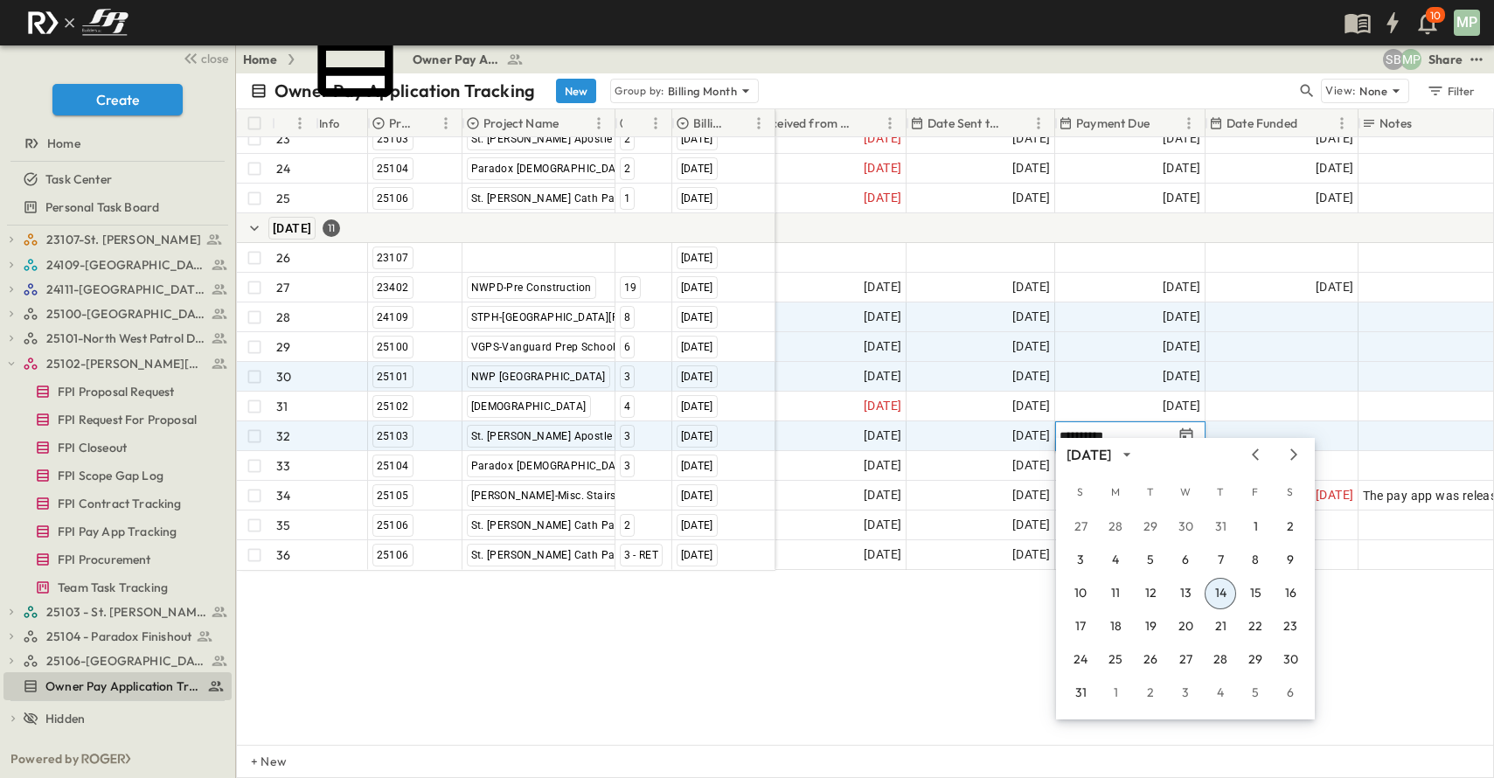
type input "**********"
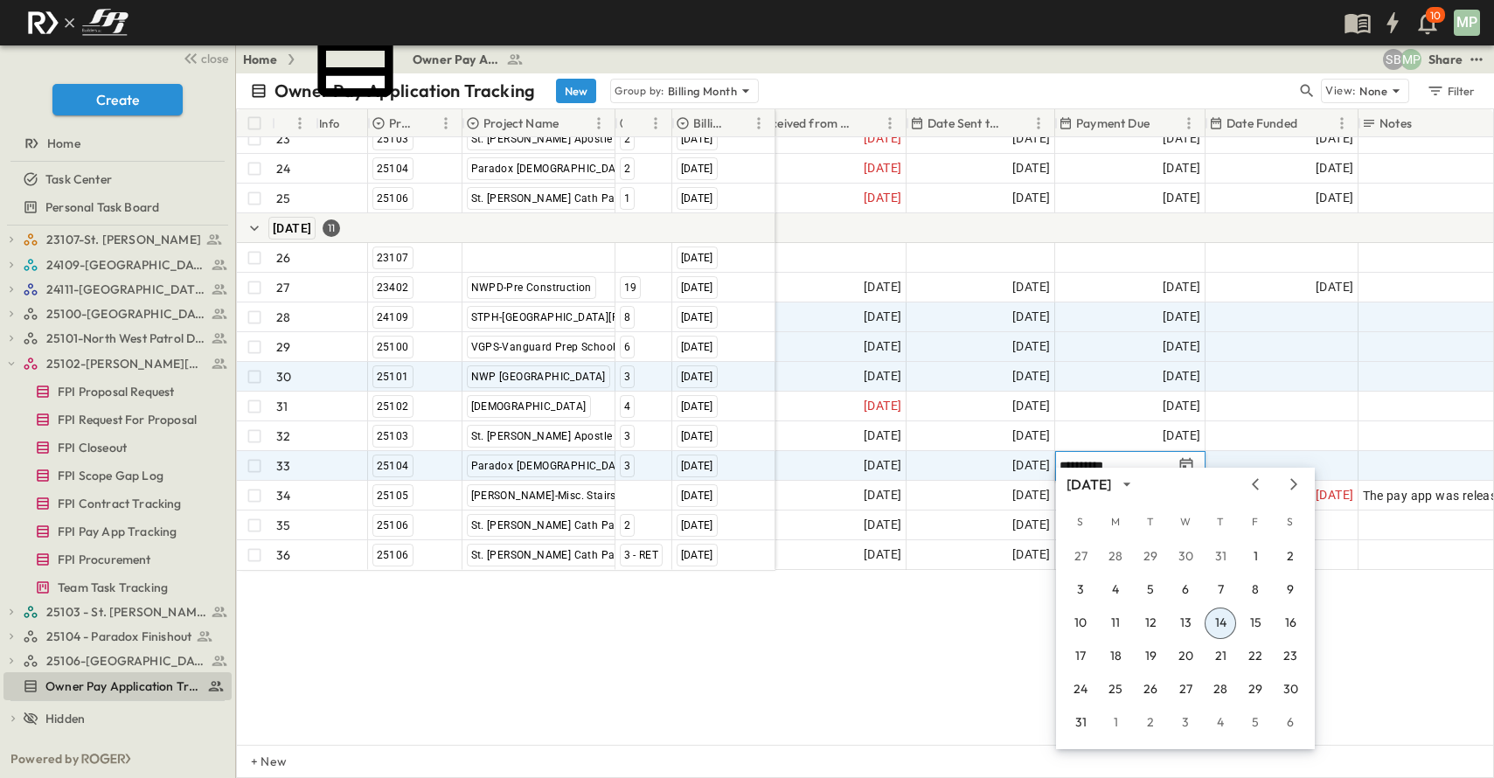
type input "**********"
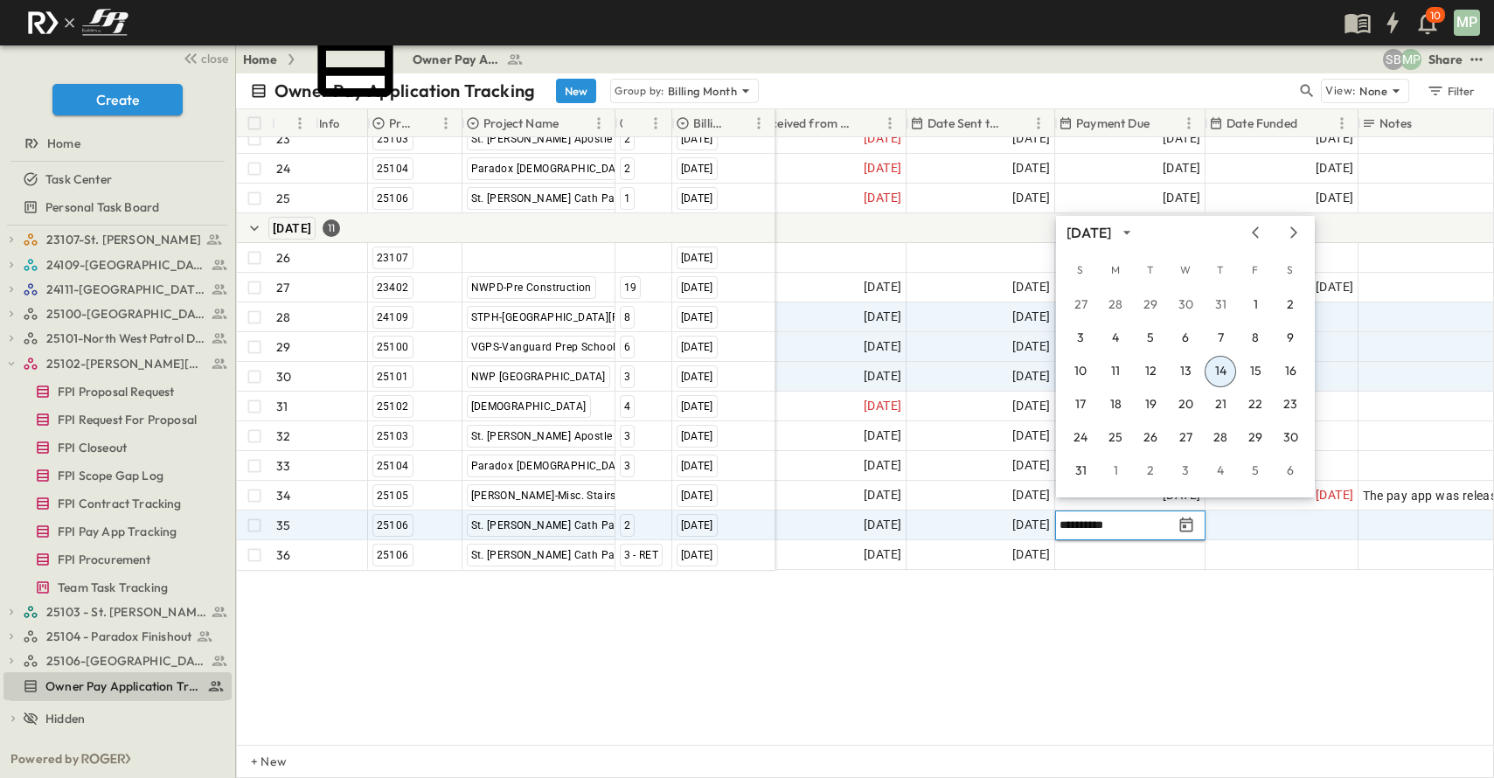
type input "**********"
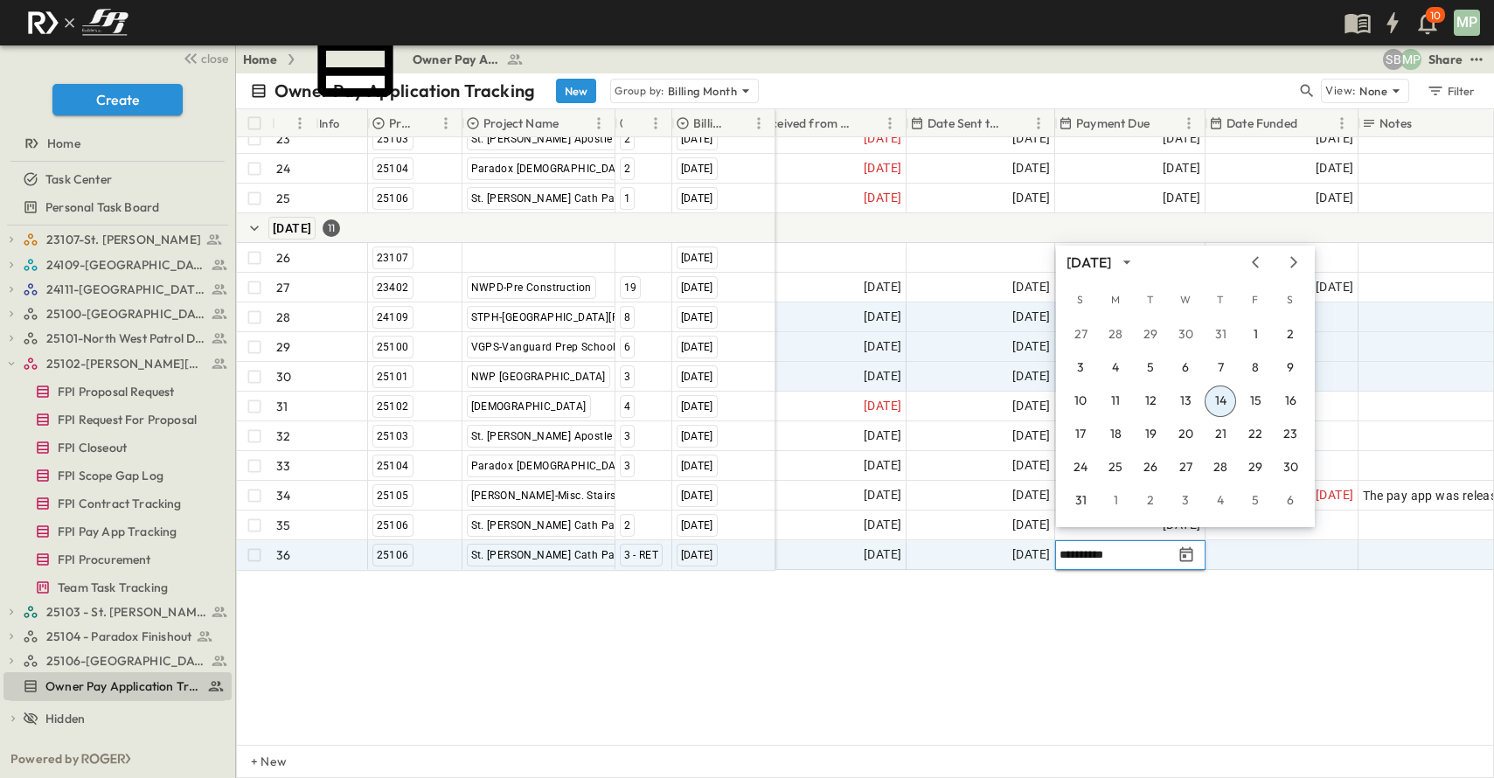
type input "**********"
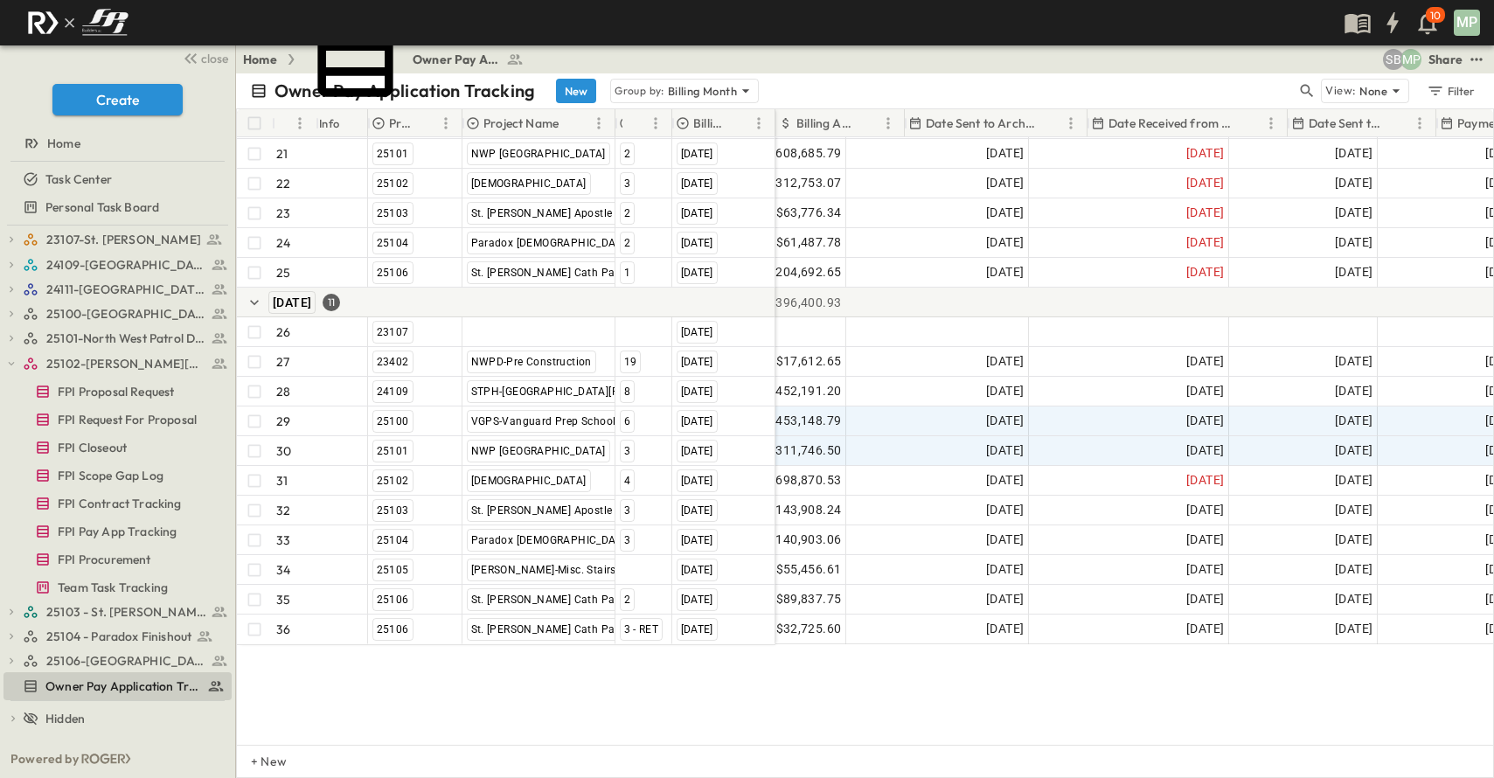
scroll to position [682, 0]
